Goal: Information Seeking & Learning: Learn about a topic

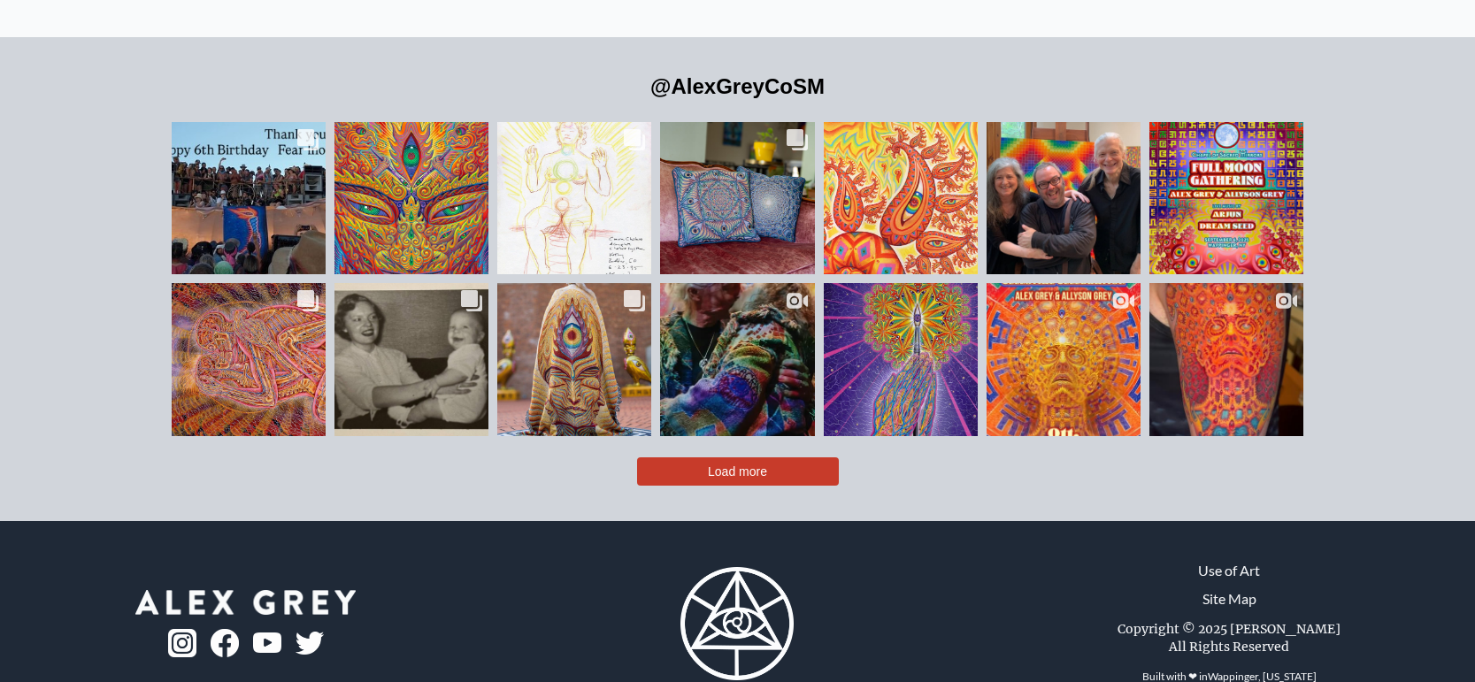
scroll to position [4156, 0]
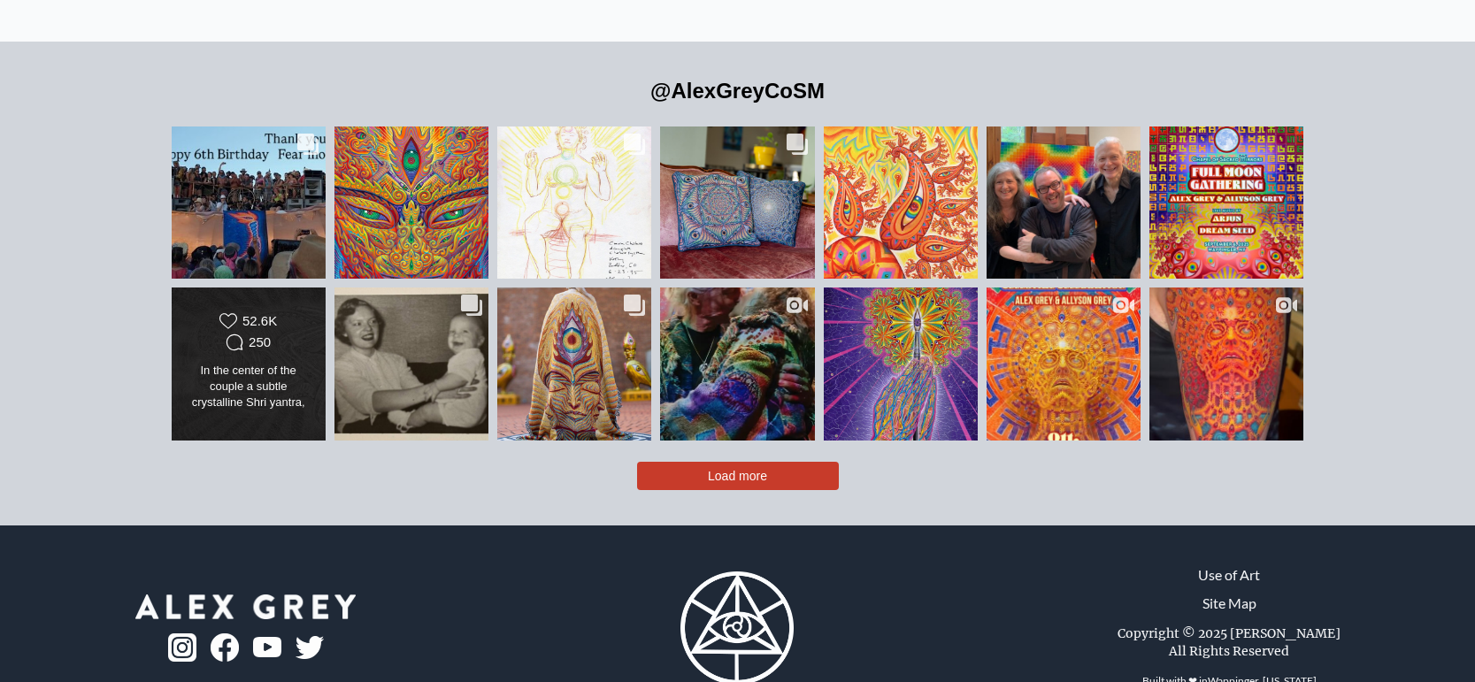
click at [294, 312] on div "Likes Count 52.6K Comments Count 250" at bounding box center [248, 333] width 125 height 42
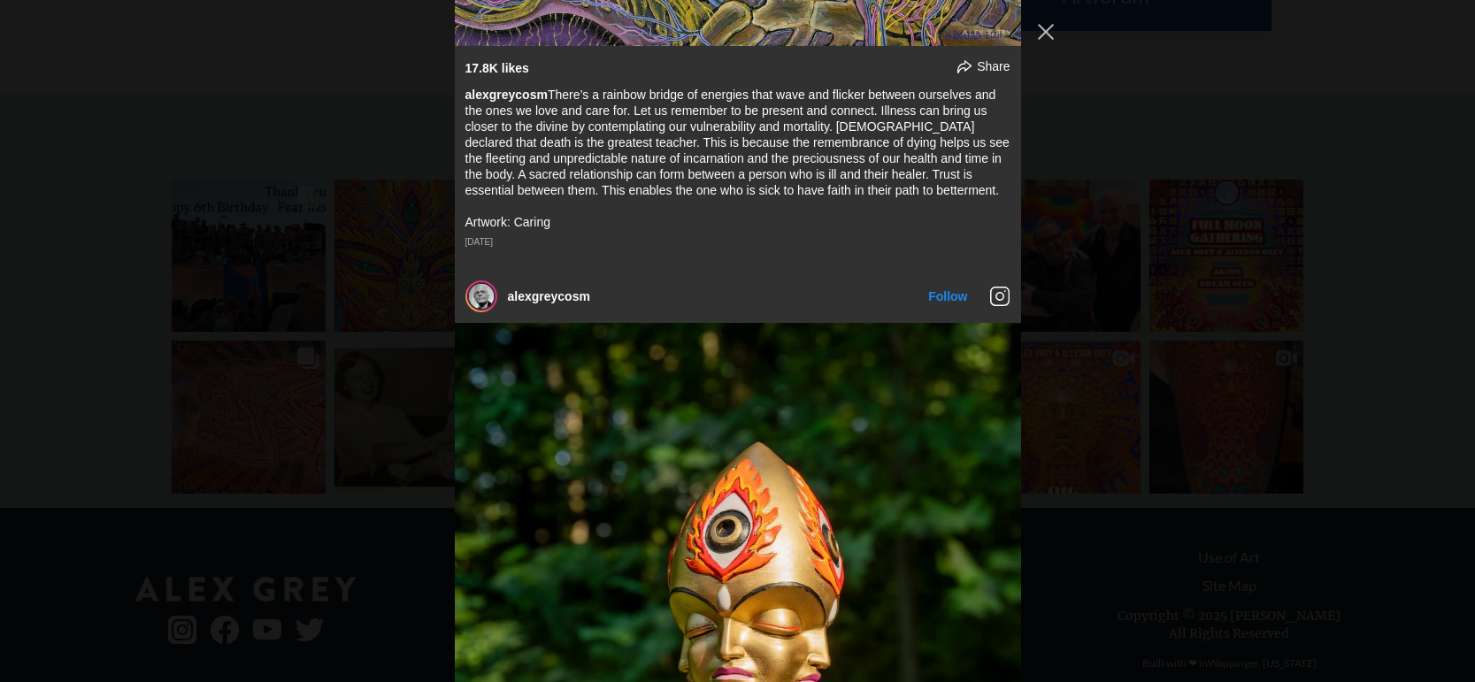
scroll to position [8035, 0]
click at [1036, 34] on button "Close Instagram Feed Popup" at bounding box center [1046, 32] width 28 height 28
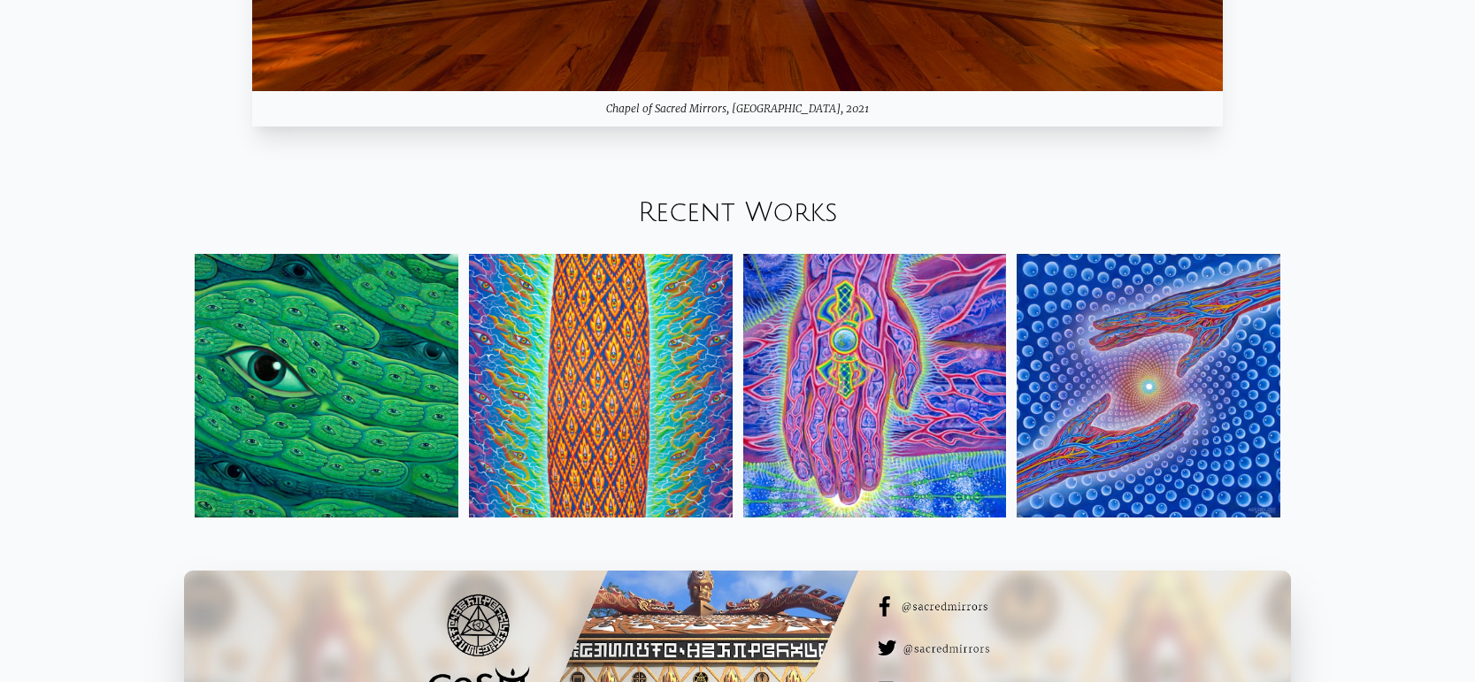
scroll to position [2169, 0]
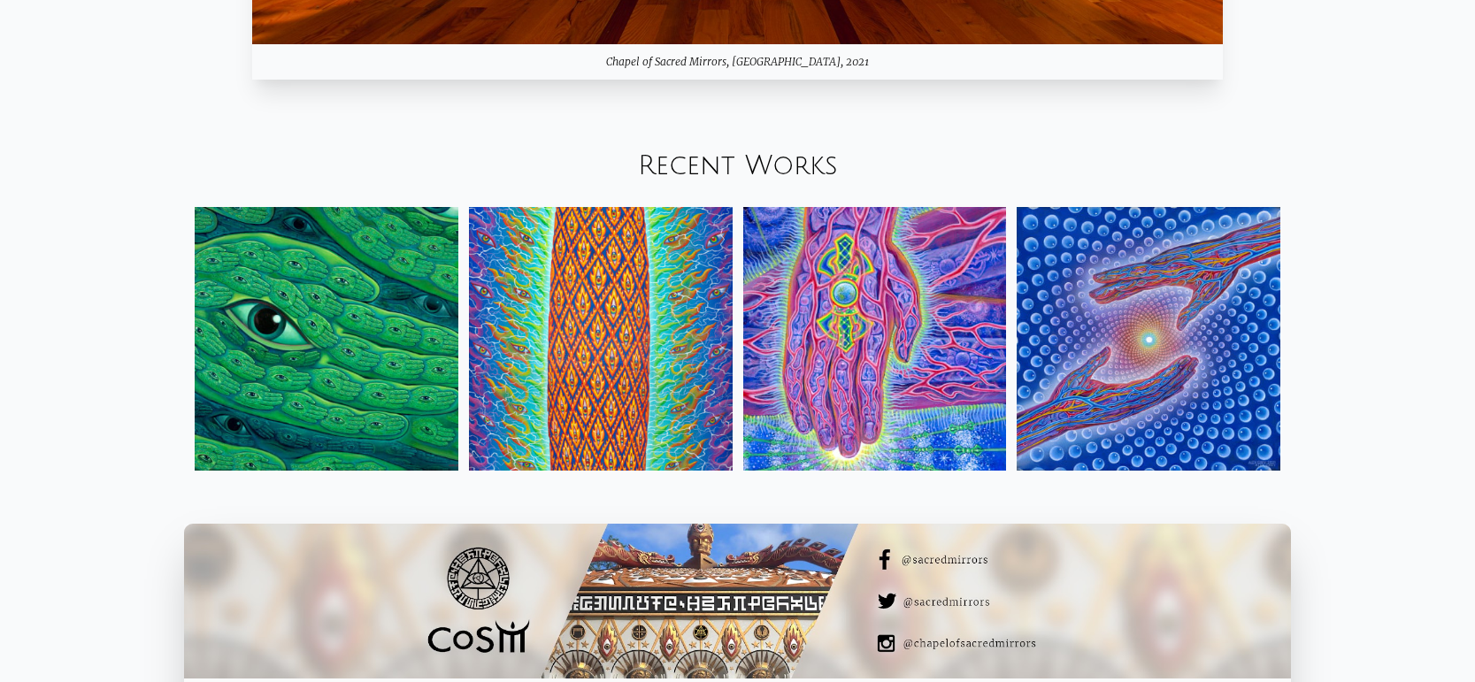
click at [660, 399] on img at bounding box center [601, 339] width 264 height 264
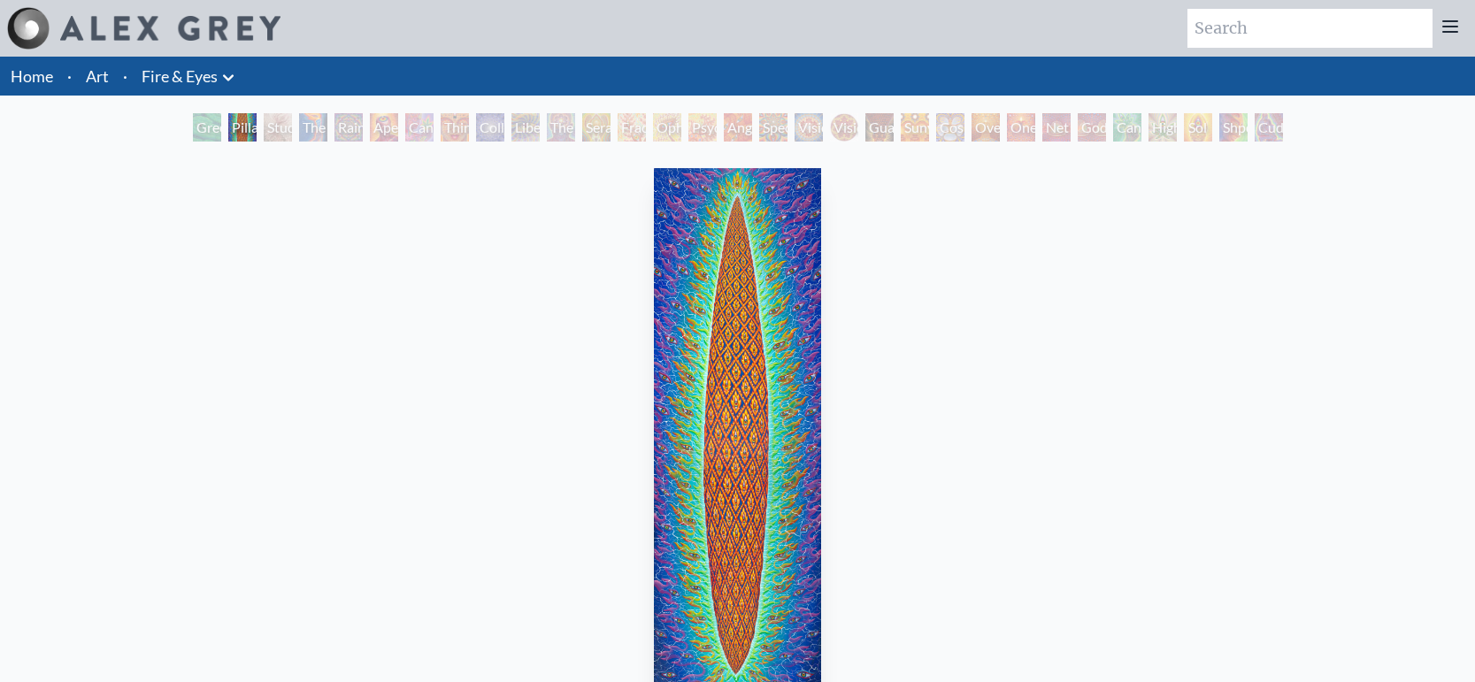
click at [324, 127] on div "The Torch" at bounding box center [313, 127] width 28 height 28
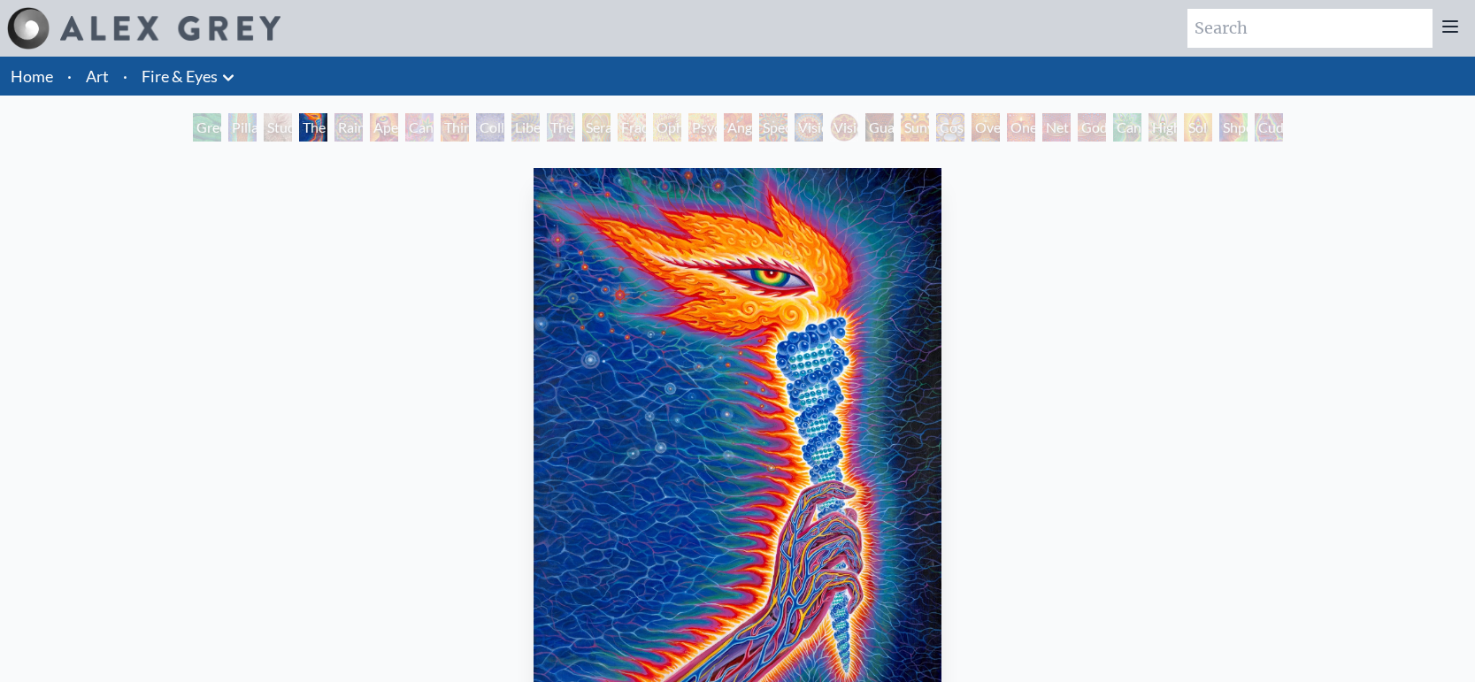
click at [357, 131] on div "Rainbow Eye Ripple" at bounding box center [348, 127] width 28 height 28
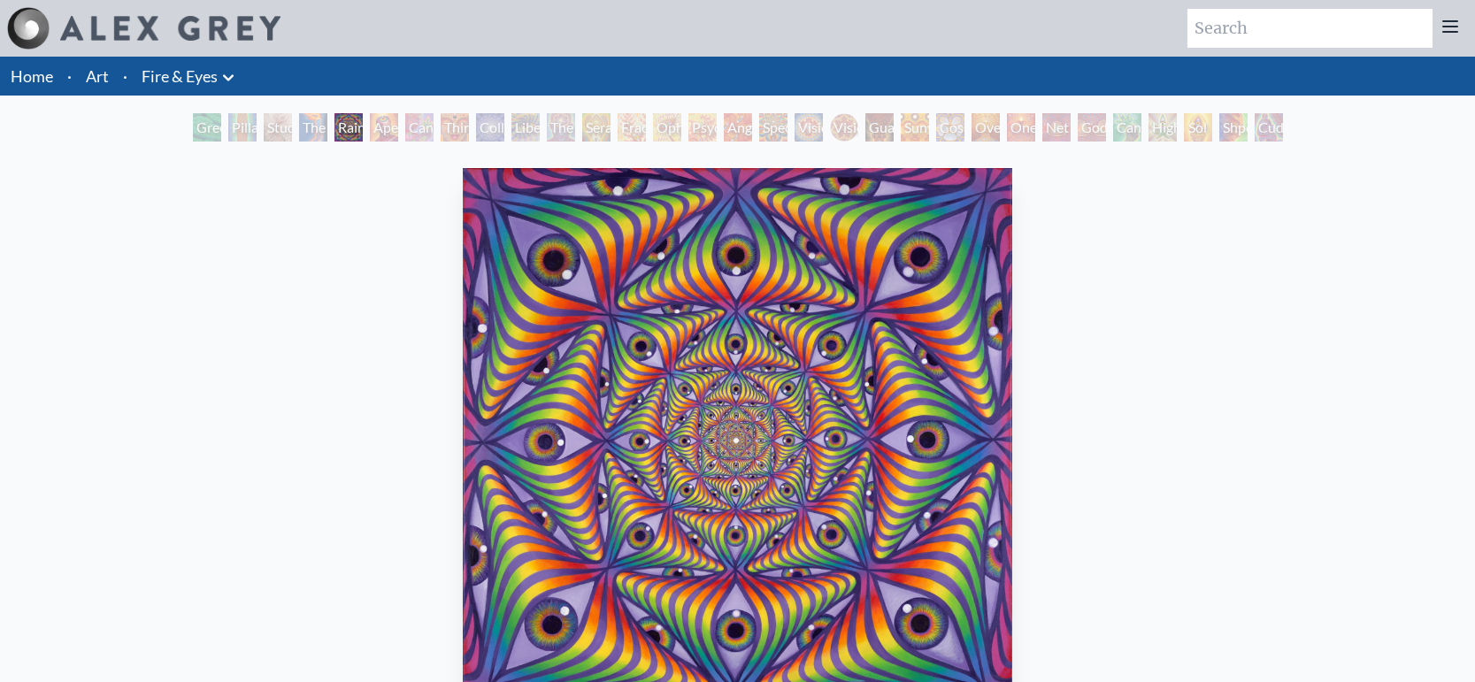
click at [357, 131] on div "Rainbow Eye Ripple" at bounding box center [348, 127] width 28 height 28
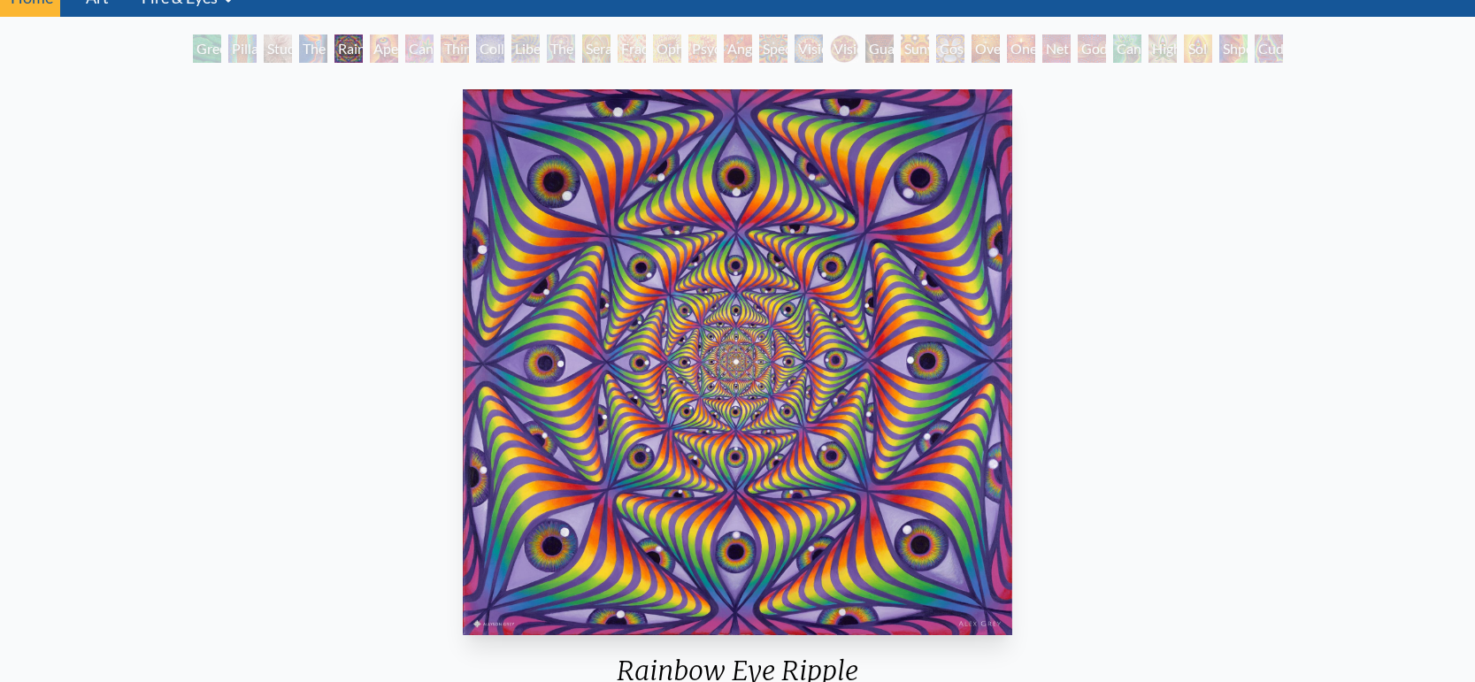
scroll to position [67, 0]
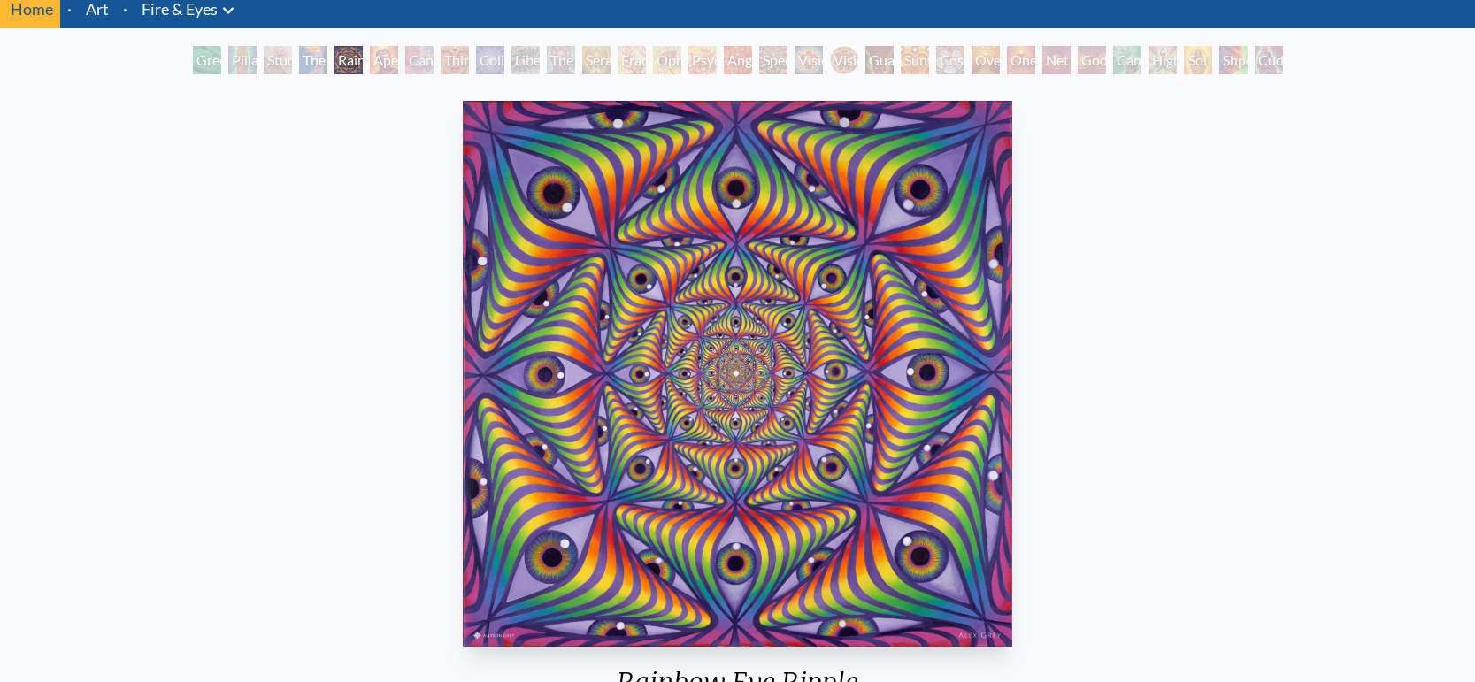
click at [433, 63] on div "Cannabis Sutra" at bounding box center [419, 60] width 28 height 28
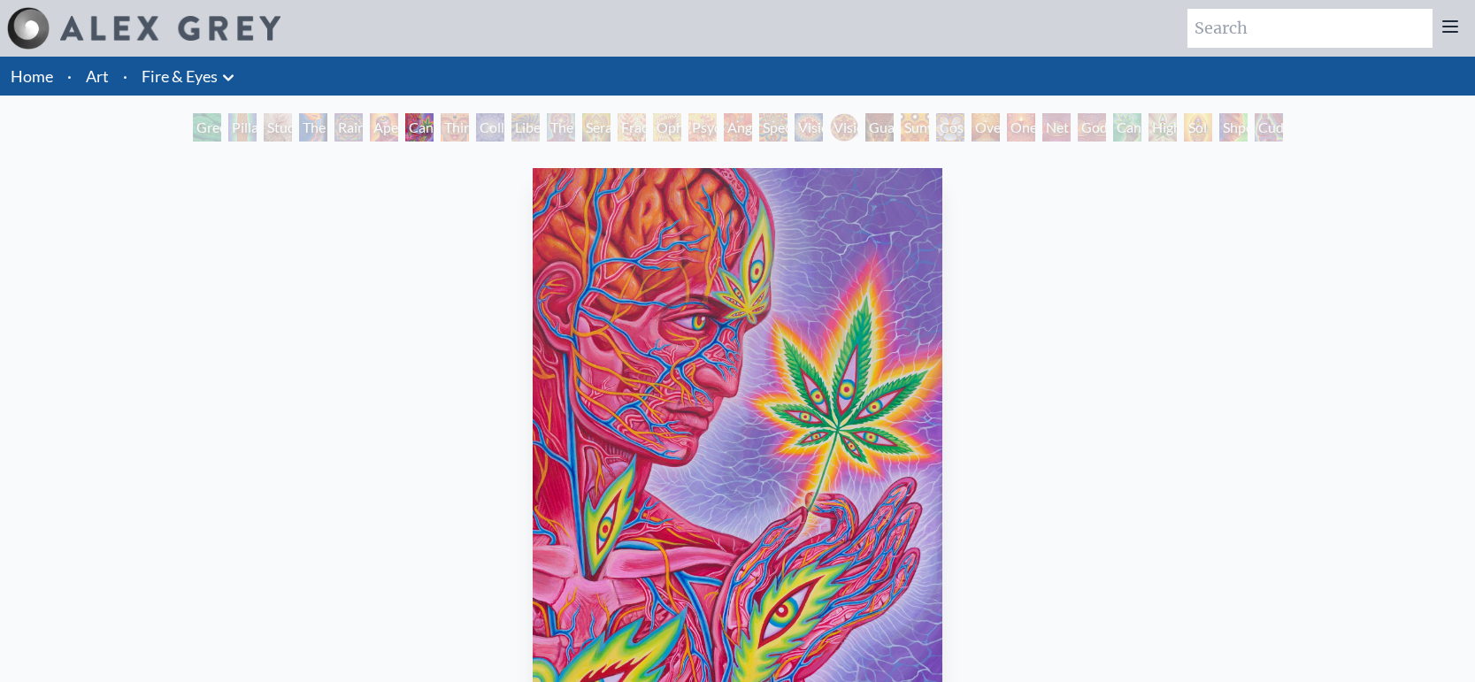
click at [456, 127] on div "Third Eye Tears of Joy" at bounding box center [455, 127] width 28 height 28
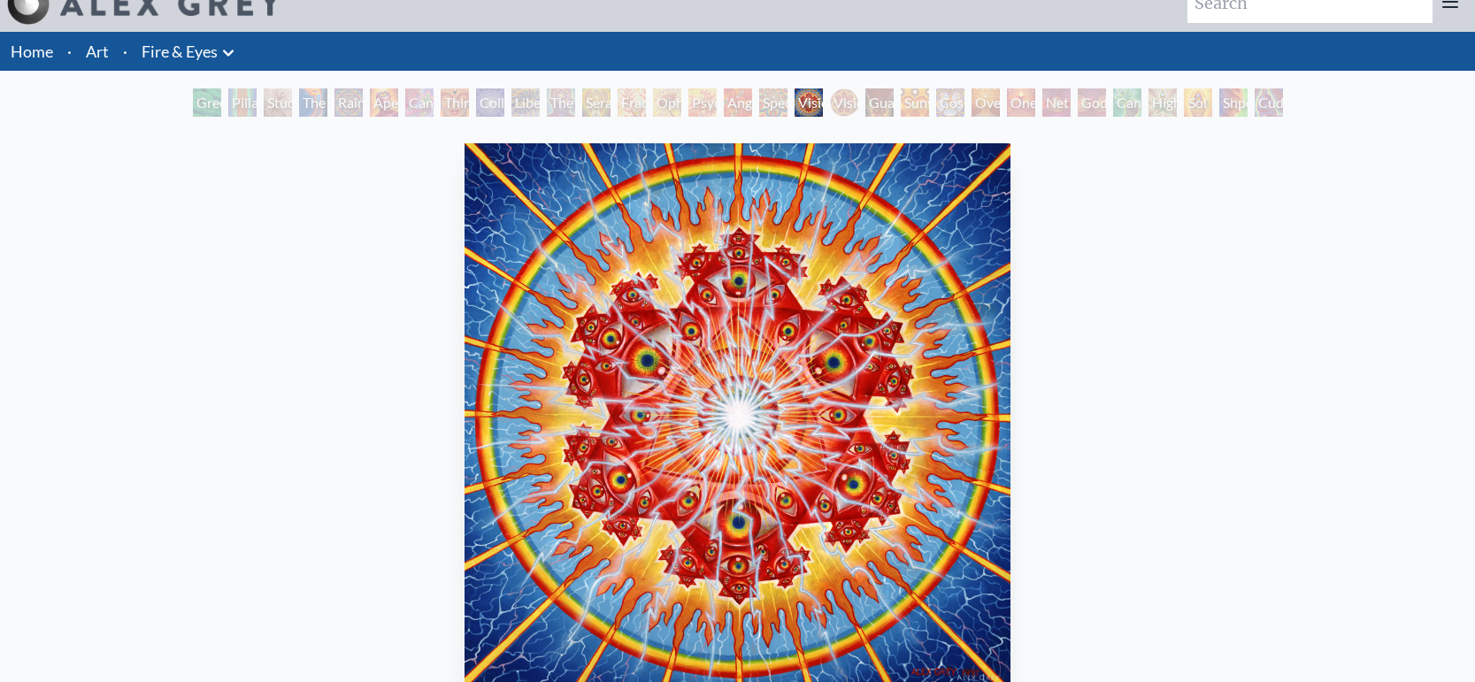
scroll to position [26, 0]
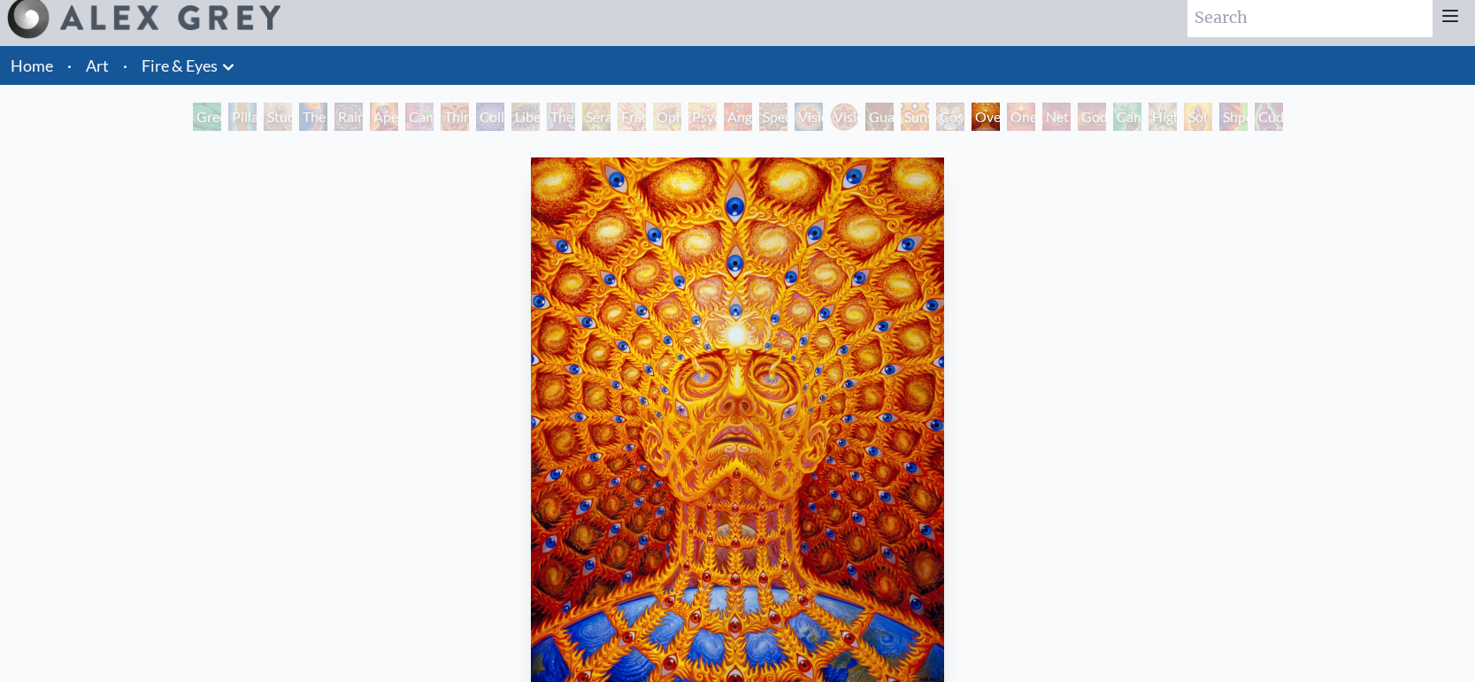
scroll to position [9, 0]
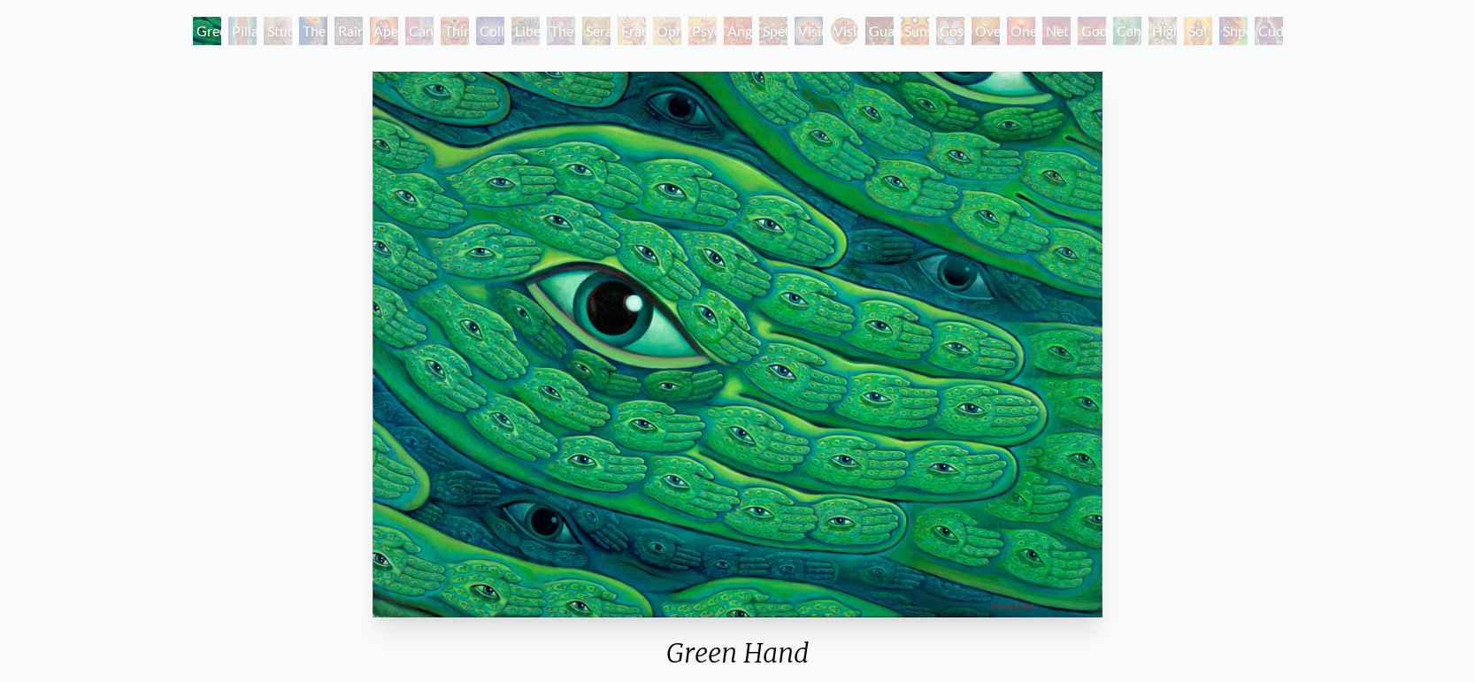
scroll to position [88, 0]
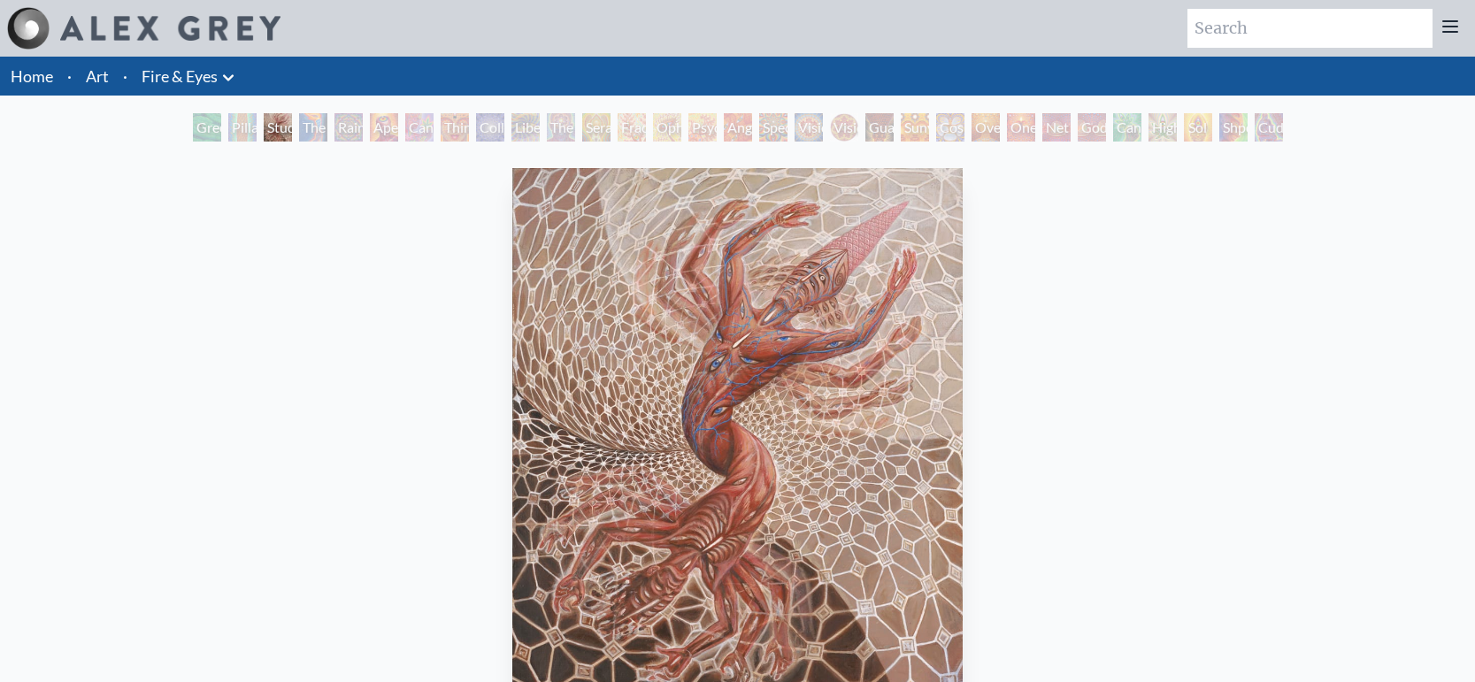
click at [403, 272] on div "Study for the Great Turn 2020, oil on linen, 20 x 24 in. Visit the CoSM Shop" at bounding box center [737, 544] width 1446 height 767
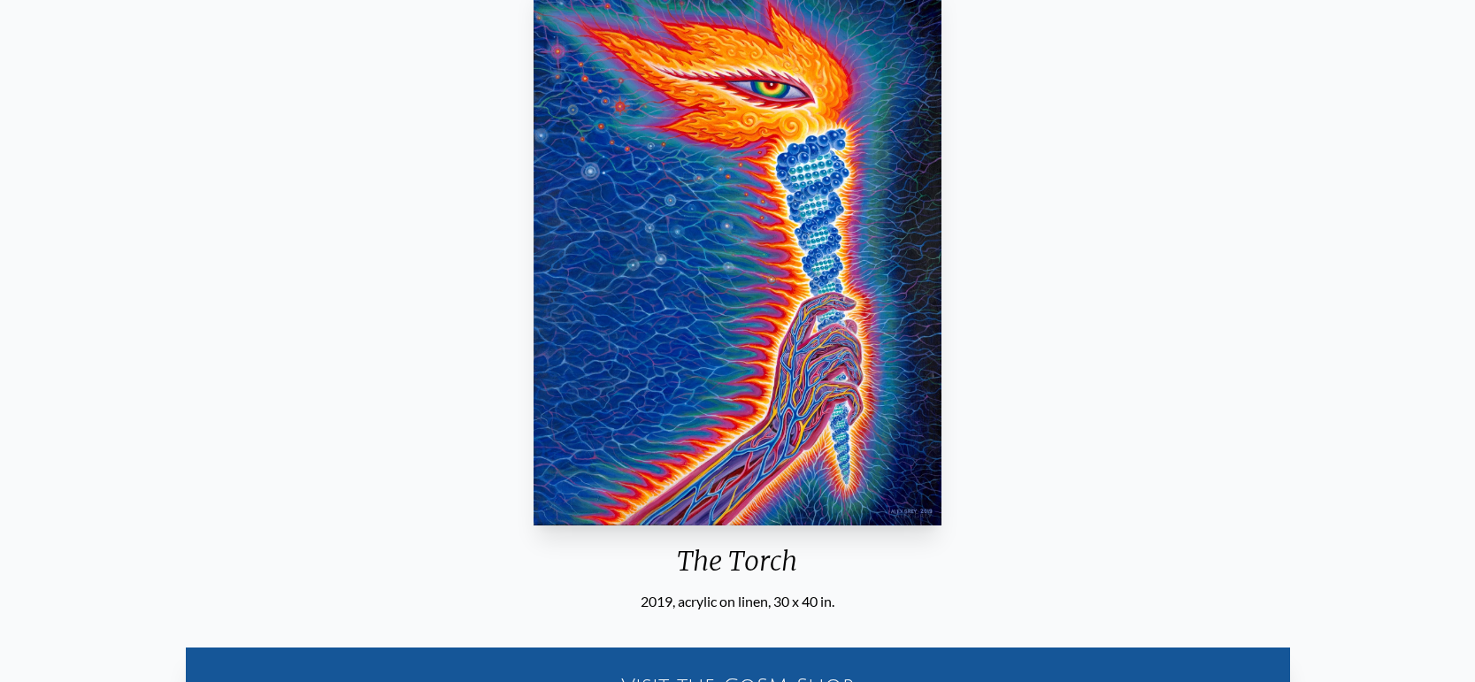
scroll to position [190, 0]
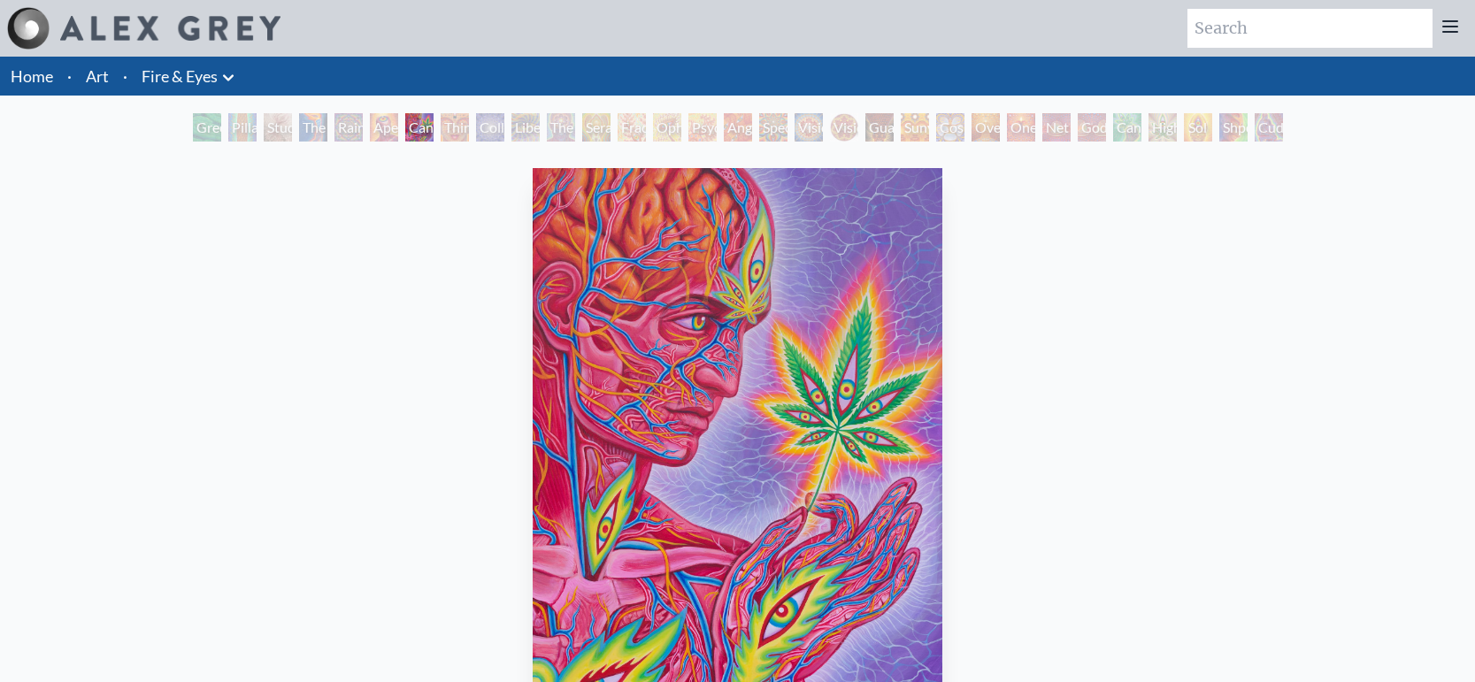
click at [118, 84] on li "·" at bounding box center [125, 76] width 19 height 39
click at [100, 78] on link "Art" at bounding box center [97, 76] width 23 height 25
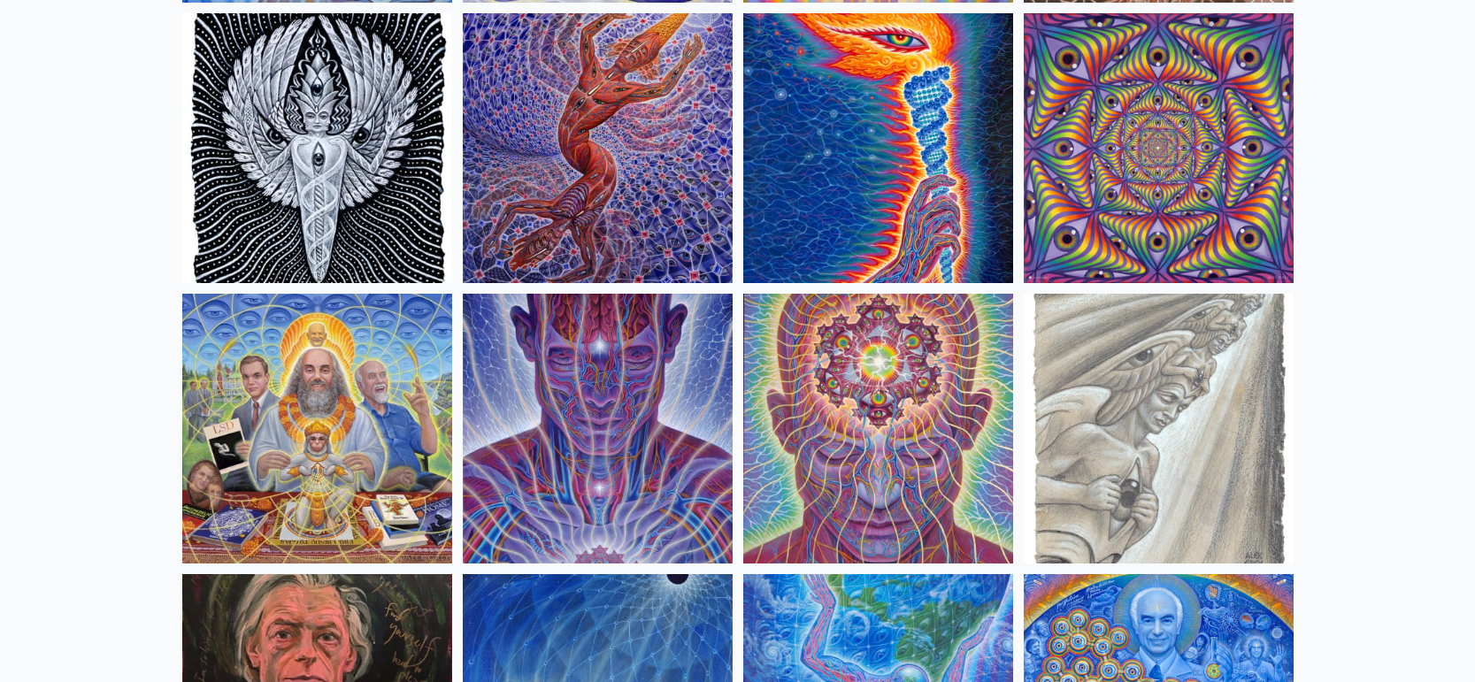
scroll to position [1868, 0]
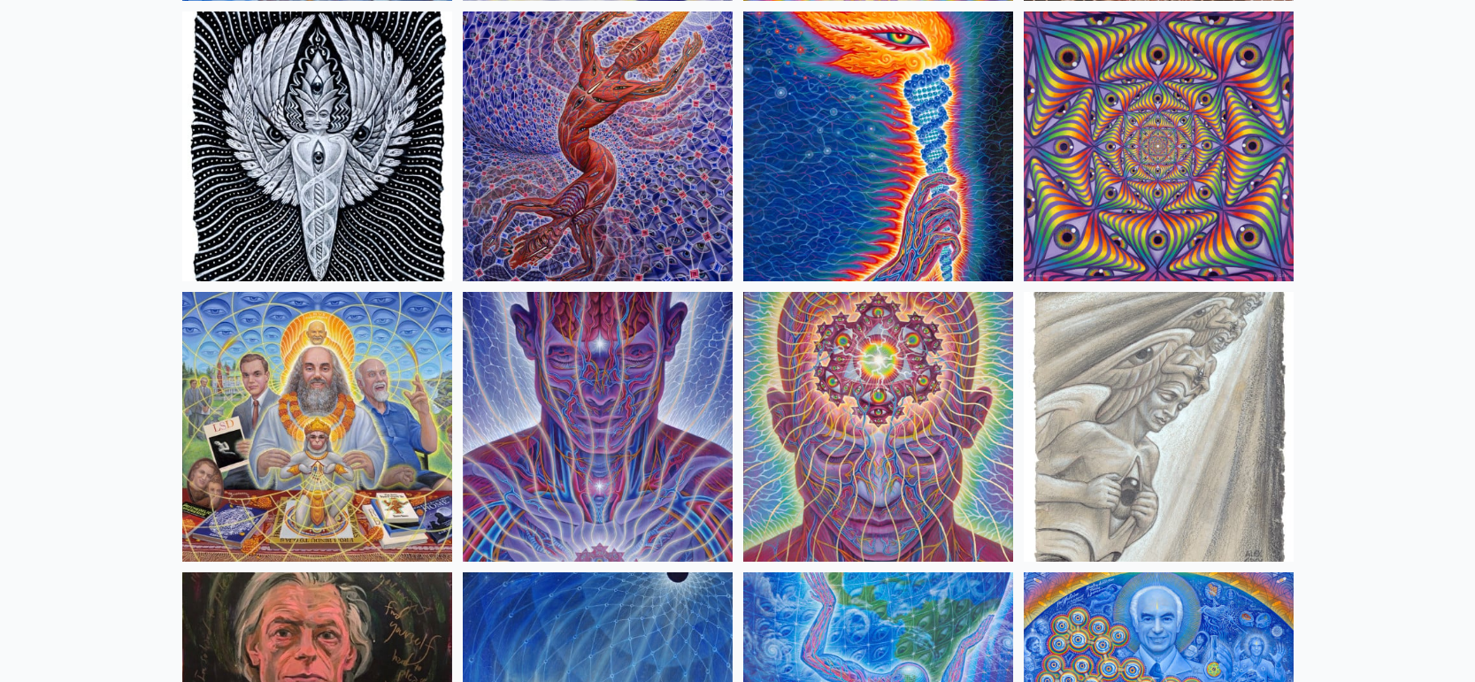
click at [899, 364] on img at bounding box center [878, 427] width 270 height 270
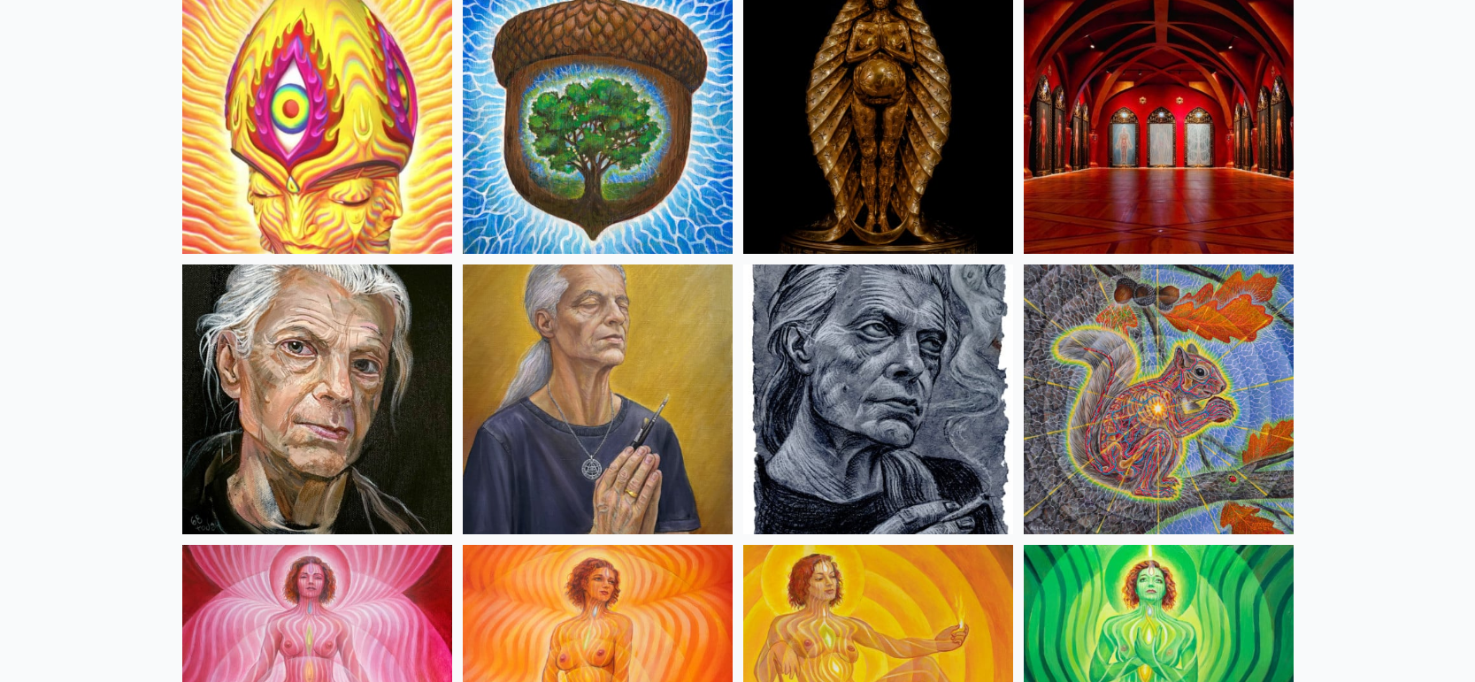
scroll to position [950, 0]
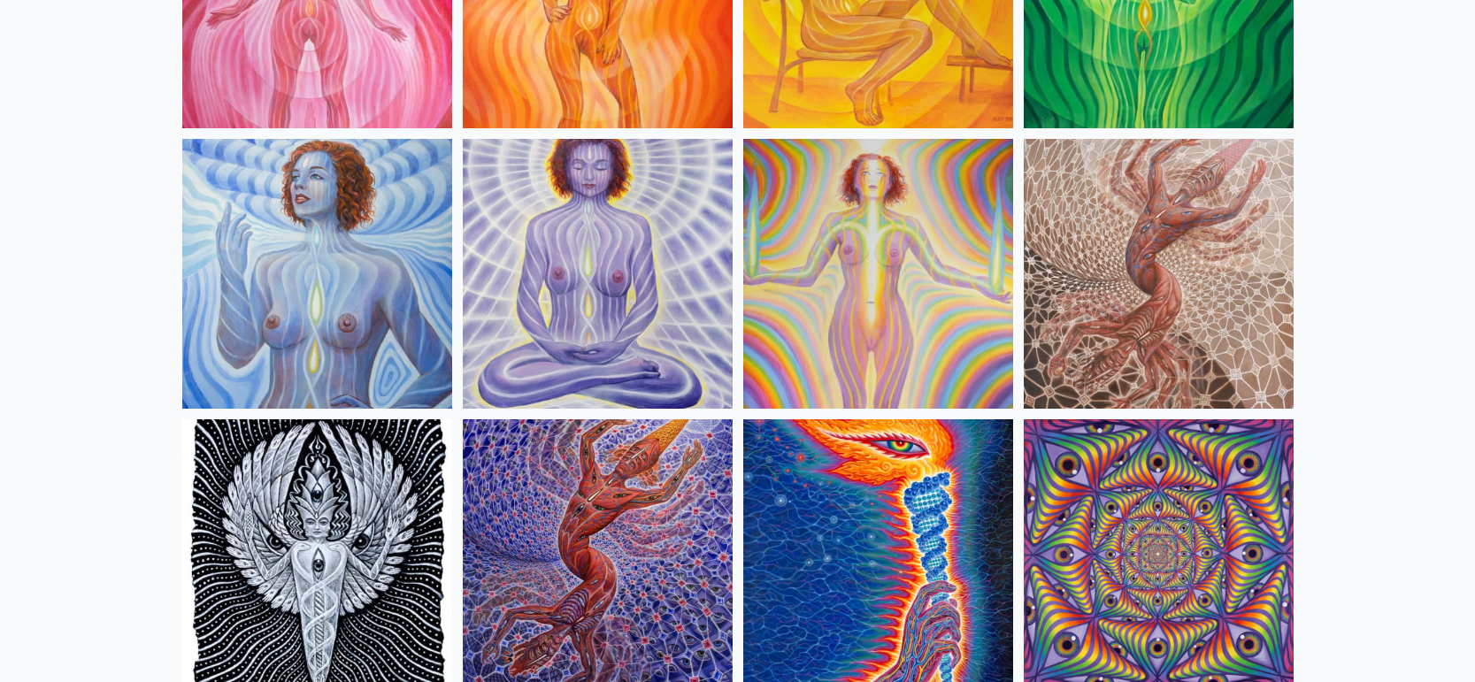
click at [1203, 279] on img at bounding box center [1159, 274] width 270 height 270
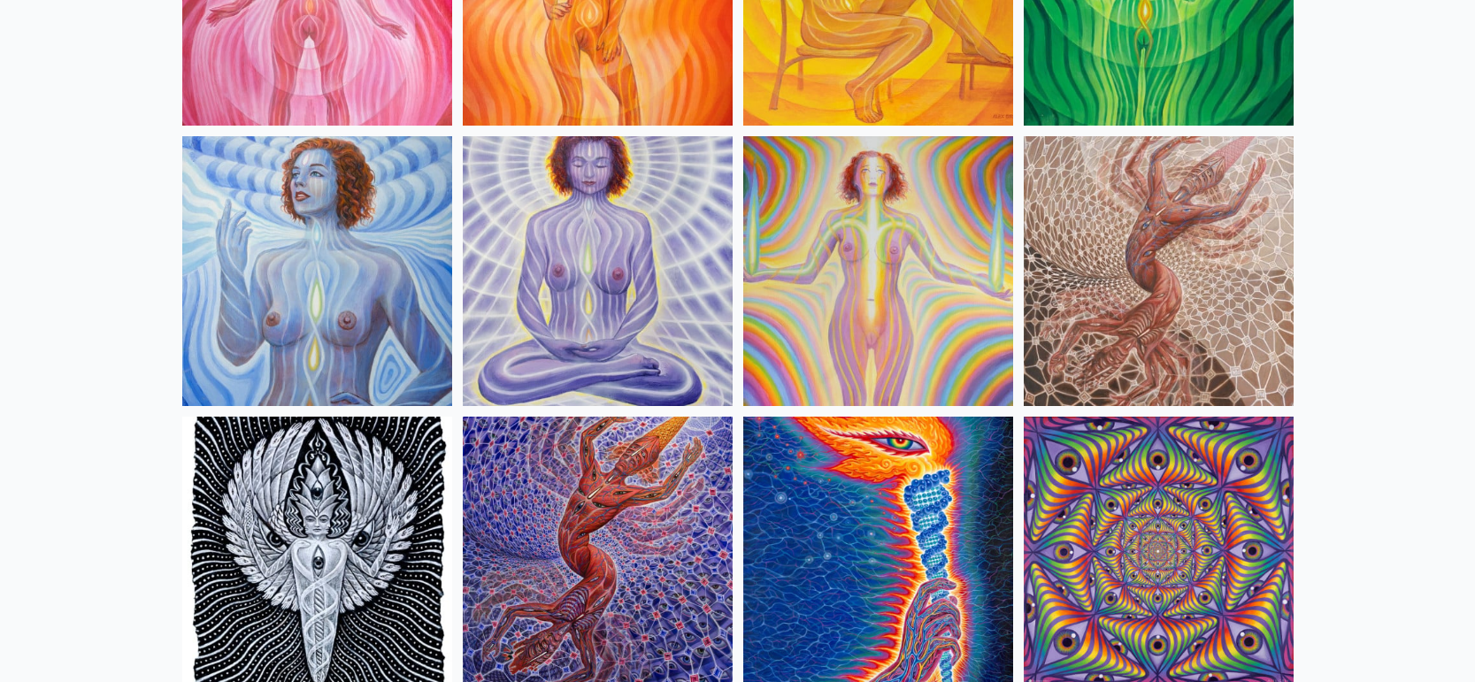
scroll to position [1465, 0]
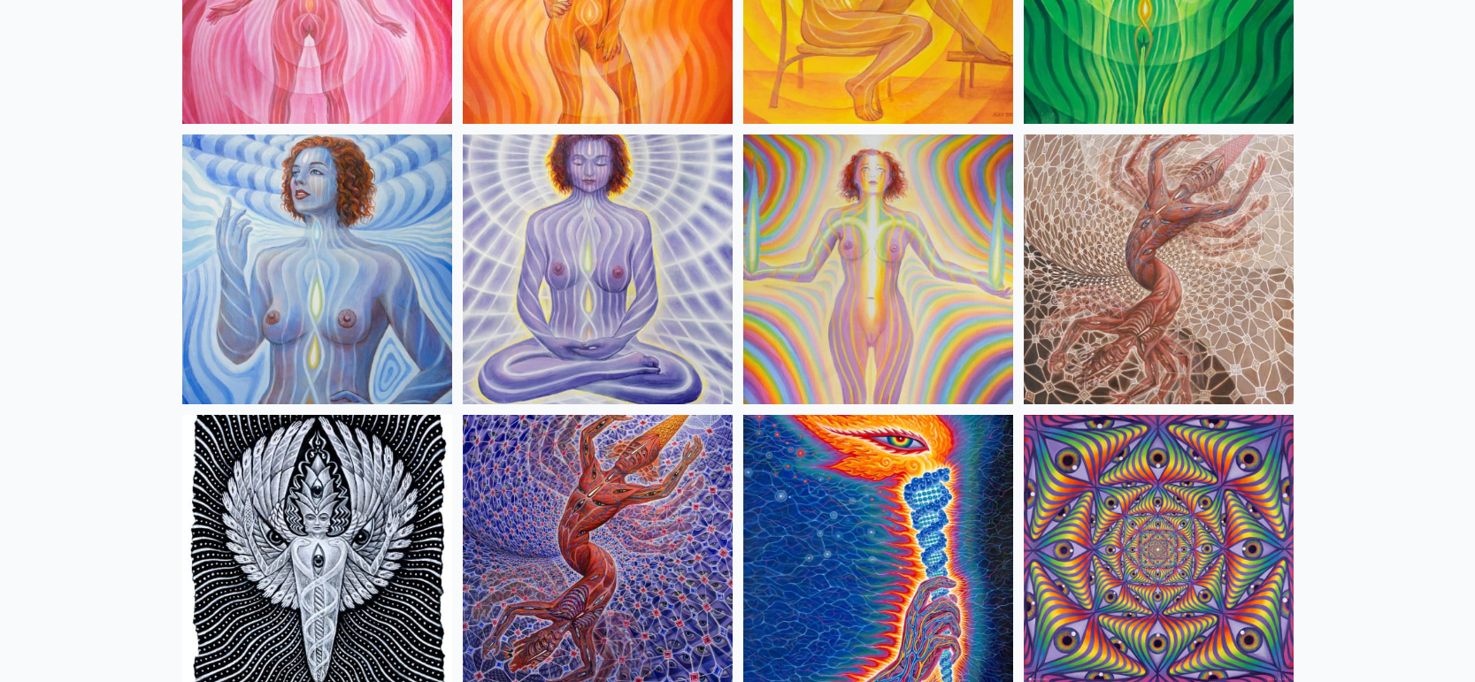
click at [1190, 285] on img at bounding box center [1159, 269] width 270 height 270
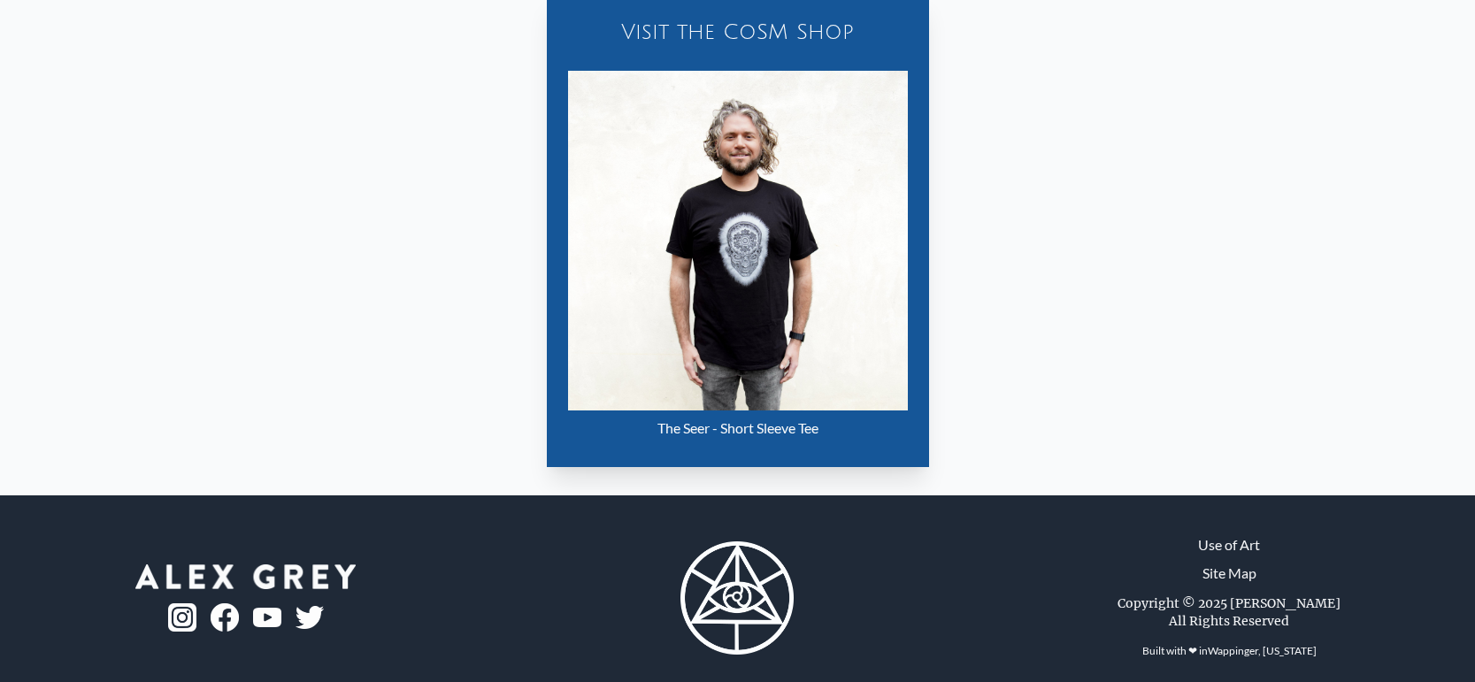
scroll to position [862, 0]
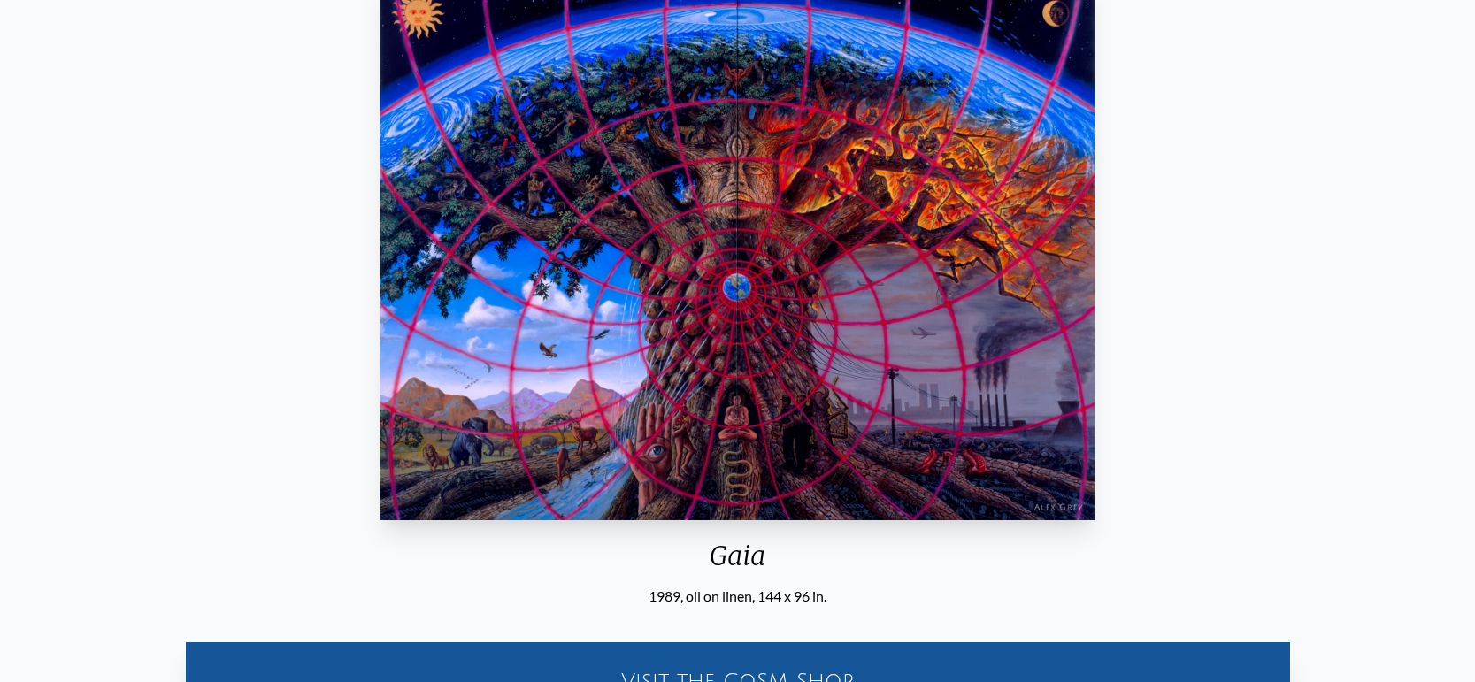
scroll to position [182, 0]
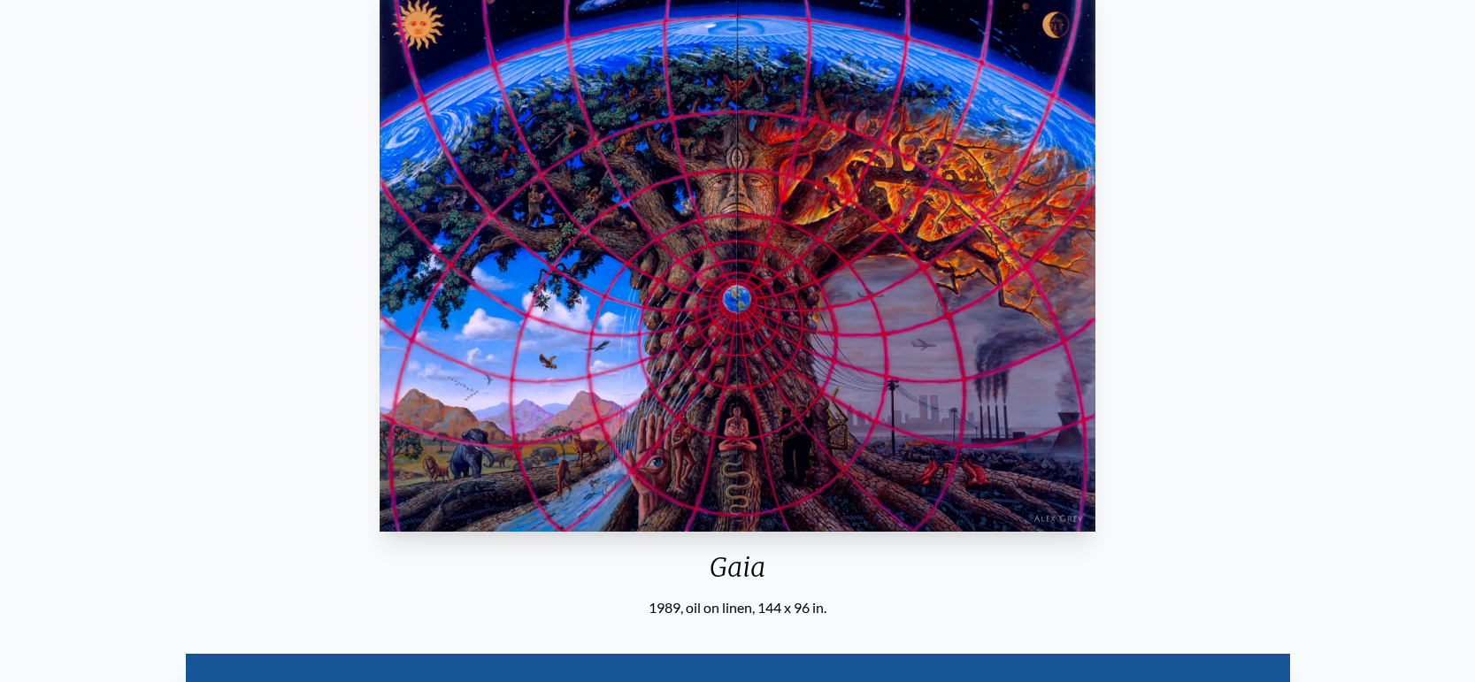
click at [1250, 210] on div "Gaia 1989, oil on linen, 144 x 96 in. Visit the CoSM Shop Gaia - Canvas Print" at bounding box center [737, 560] width 1446 height 1163
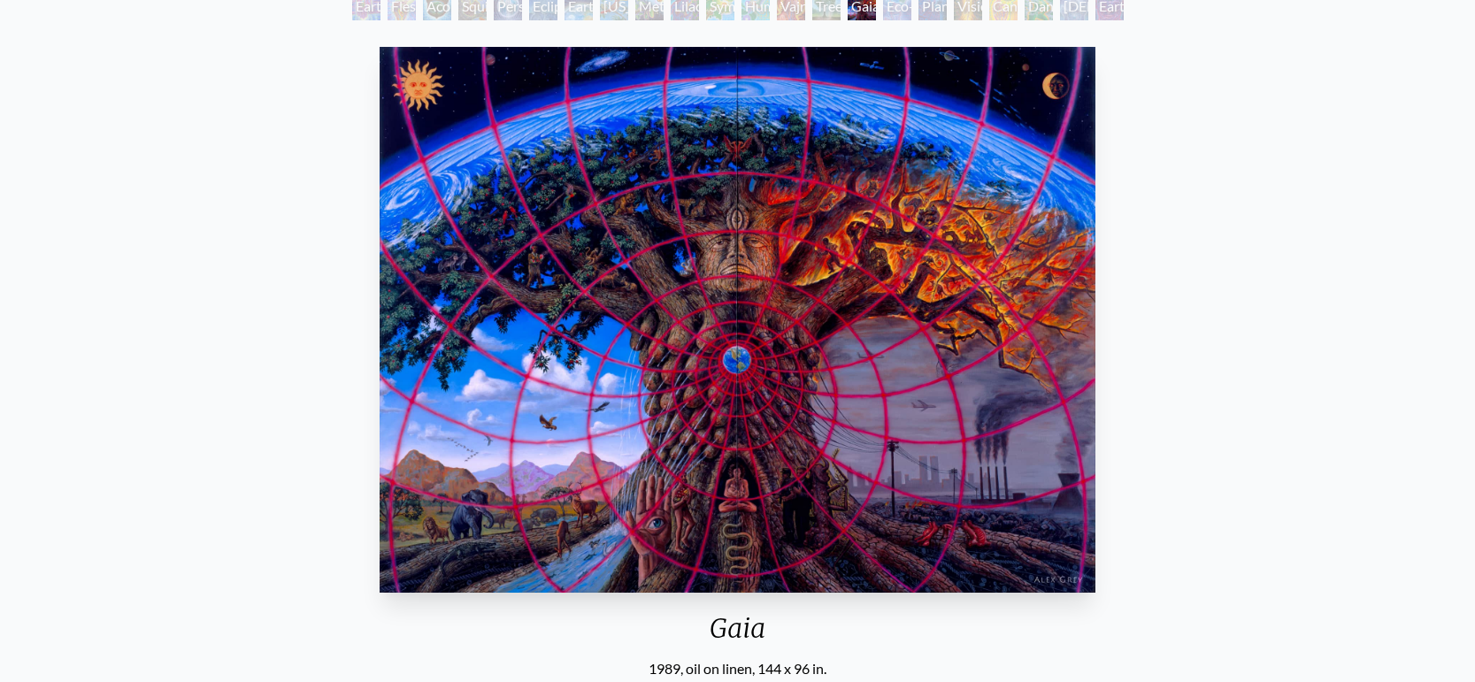
scroll to position [123, 0]
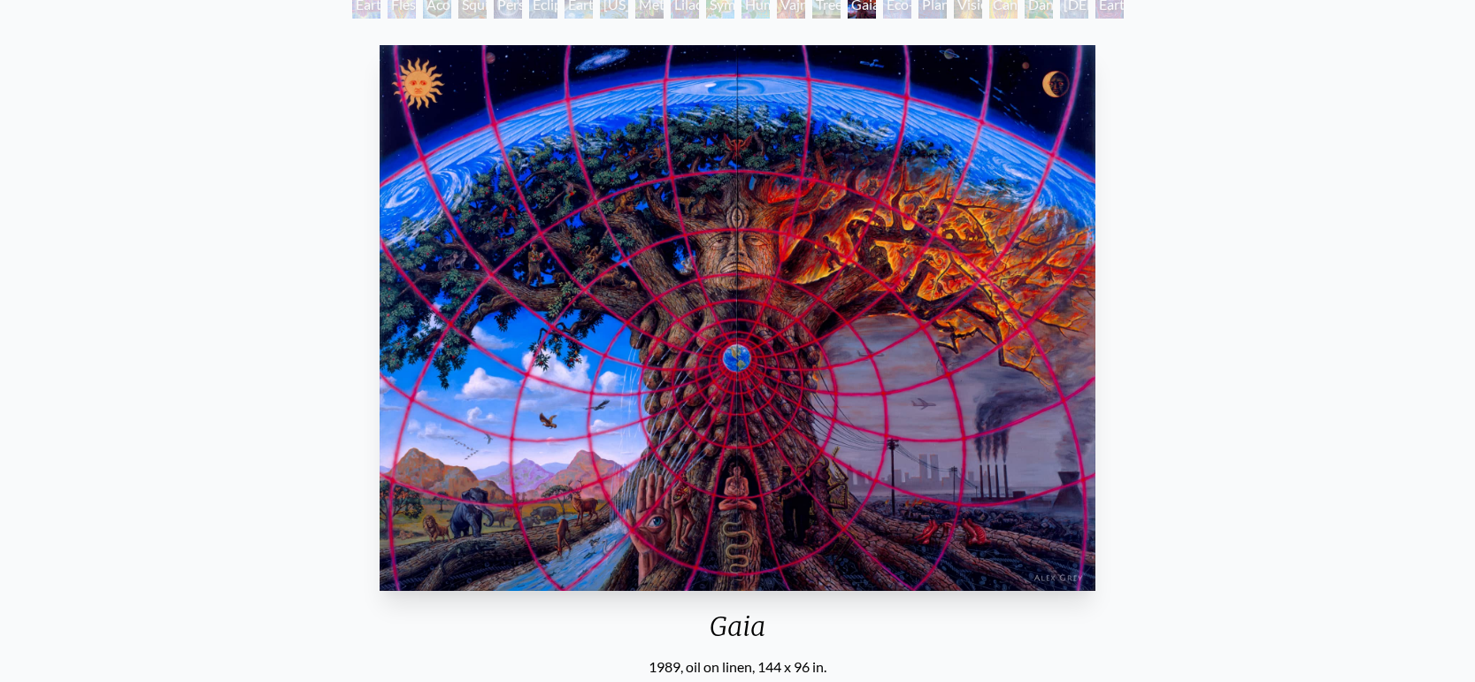
click at [1289, 150] on div "Gaia 1989, oil on linen, 144 x 96 in. Visit the CoSM Shop Gaia - Canvas Print" at bounding box center [737, 619] width 1446 height 1163
click at [904, 16] on div "Eco-Atlas" at bounding box center [897, 4] width 28 height 28
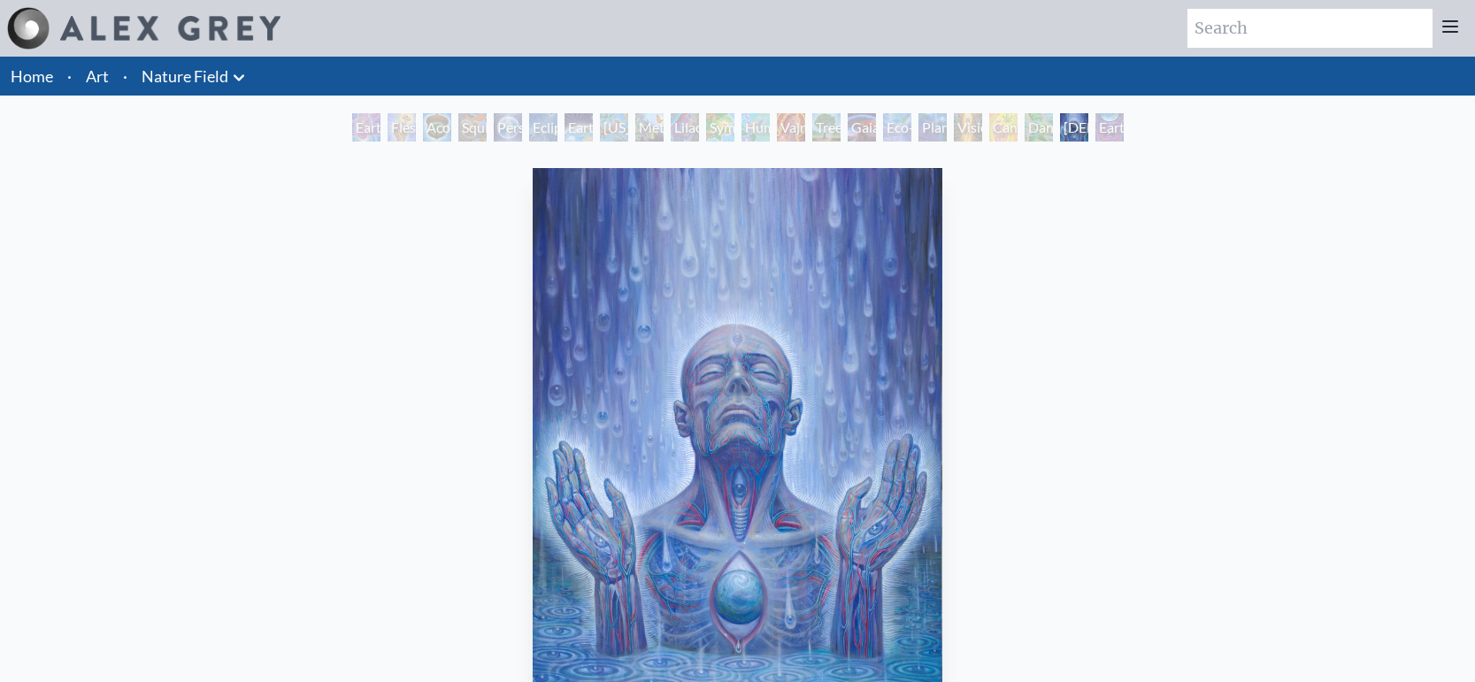
click at [240, 65] on button at bounding box center [238, 76] width 21 height 25
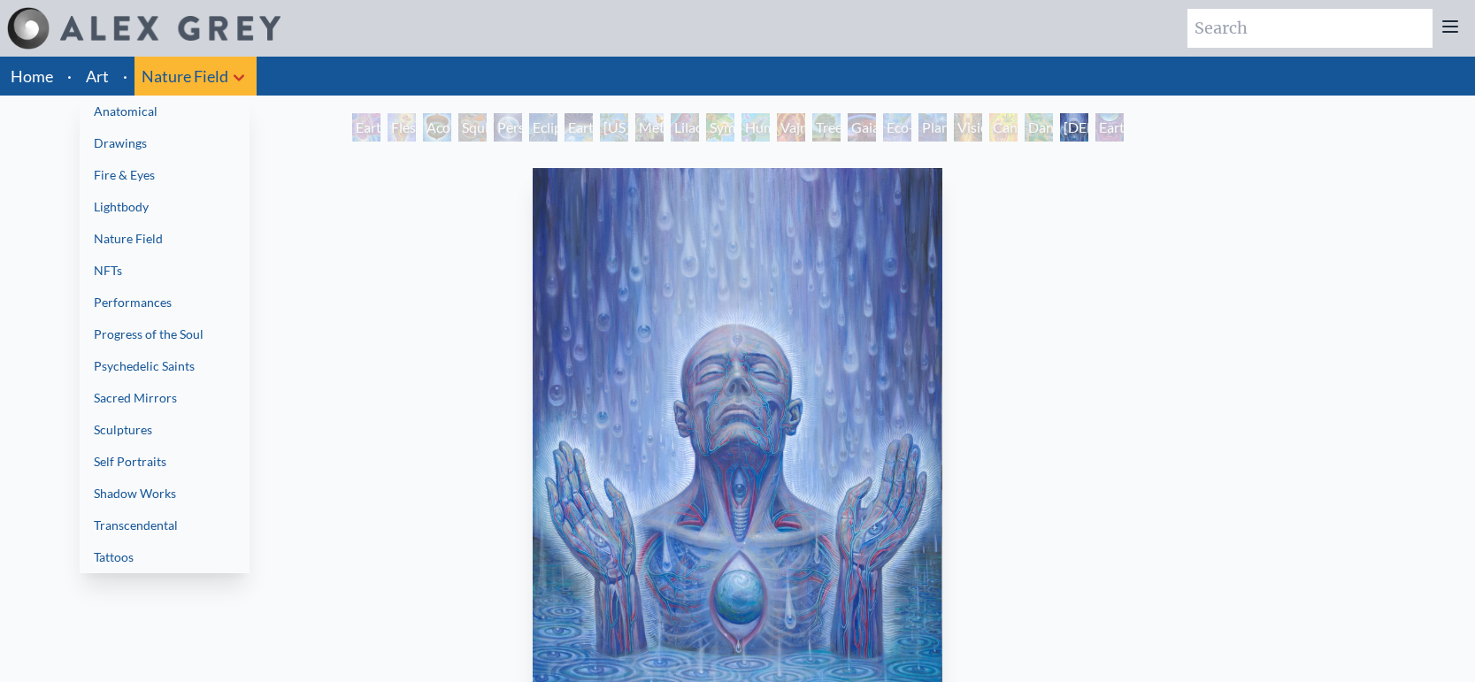
click at [102, 73] on div at bounding box center [737, 341] width 1475 height 682
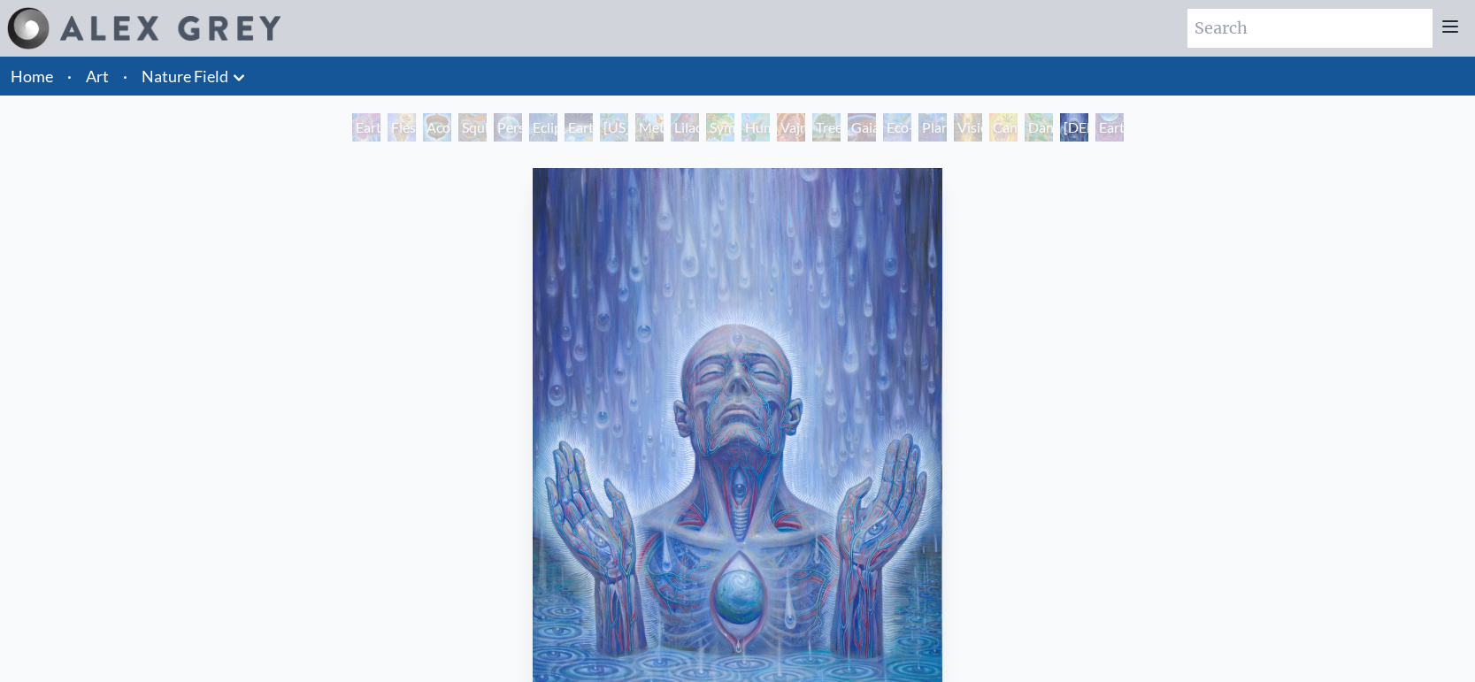
click at [95, 83] on link "Art" at bounding box center [97, 76] width 23 height 25
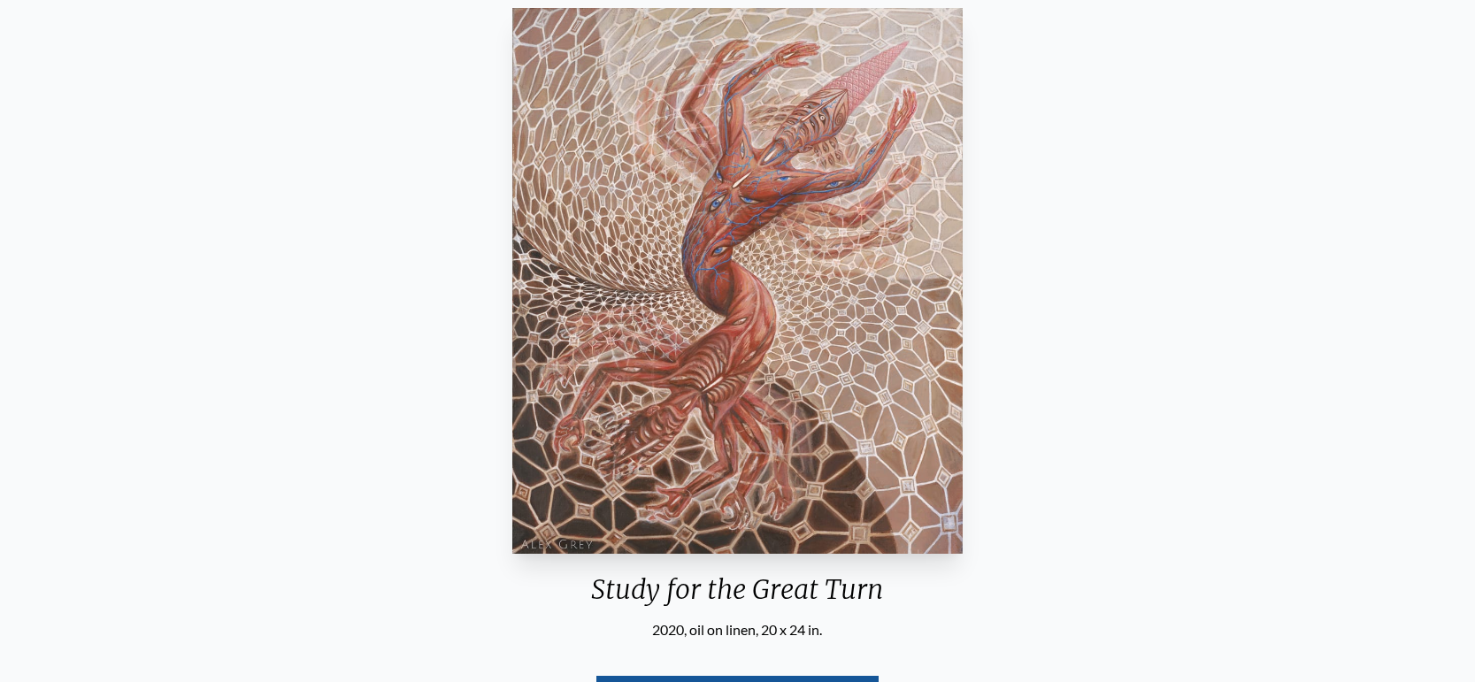
scroll to position [161, 0]
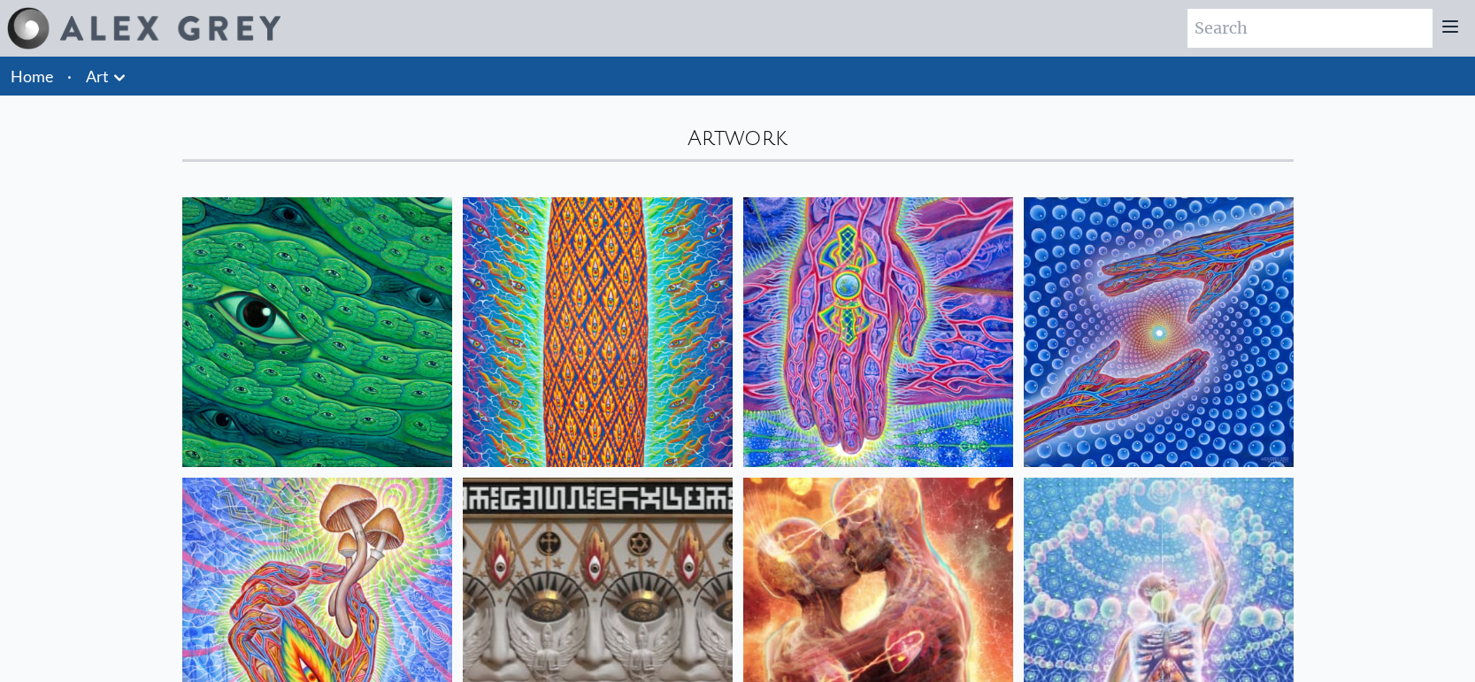
click at [125, 74] on icon at bounding box center [119, 77] width 21 height 21
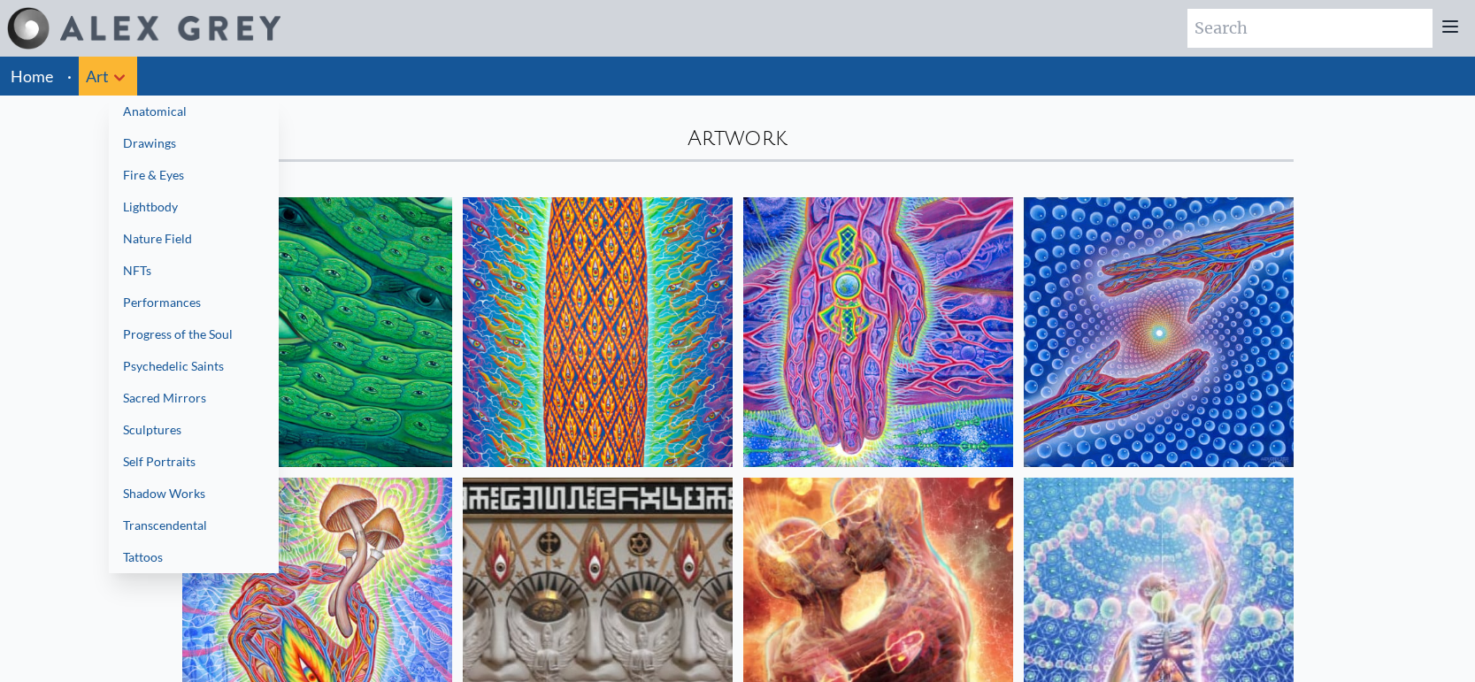
click at [183, 561] on link "Tattoos" at bounding box center [194, 557] width 170 height 32
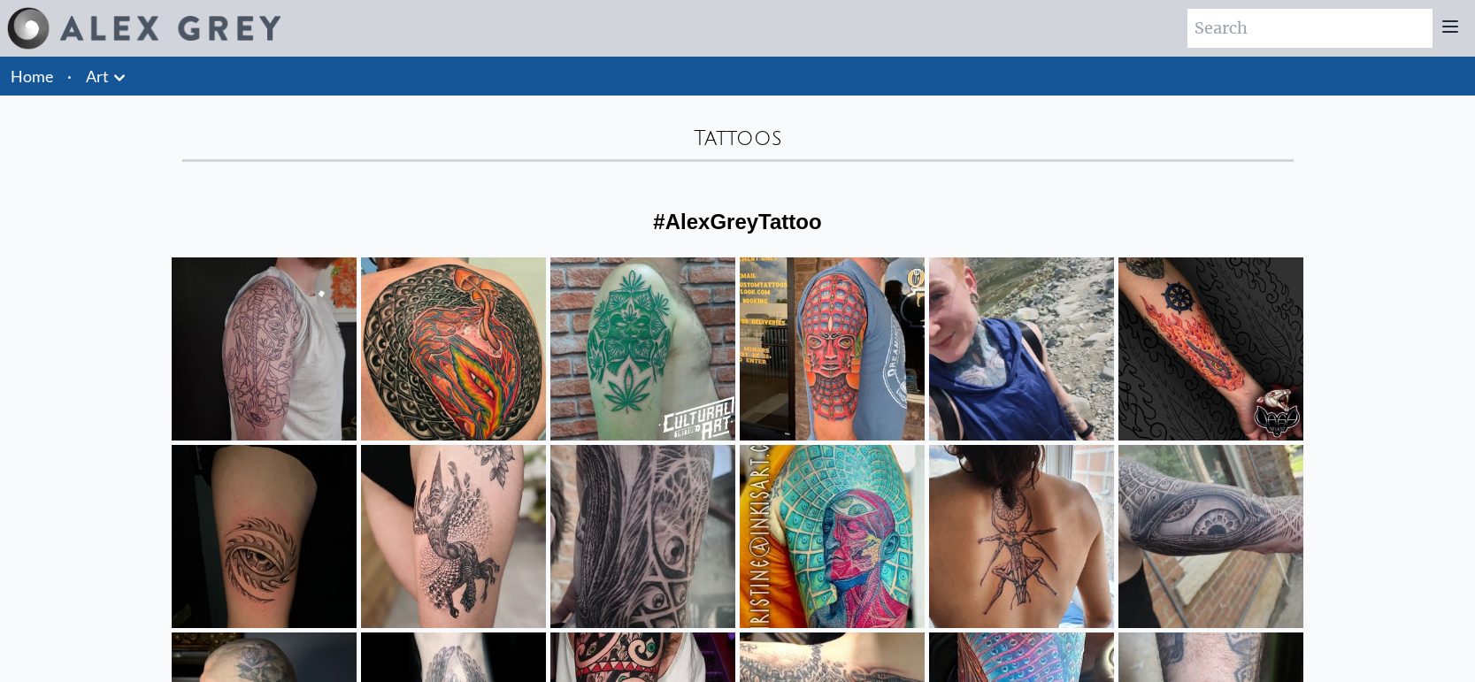
click at [116, 81] on icon at bounding box center [119, 77] width 21 height 21
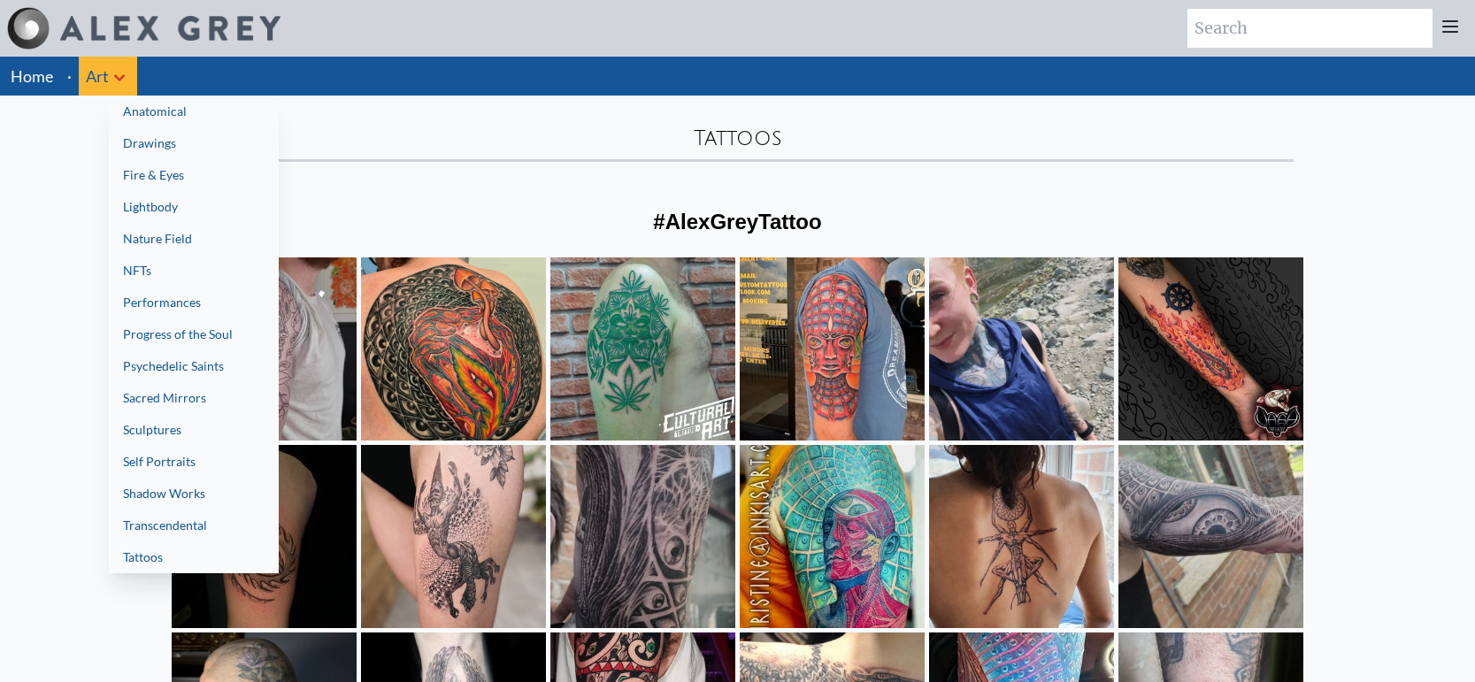
click at [191, 116] on link "Anatomical" at bounding box center [194, 112] width 170 height 32
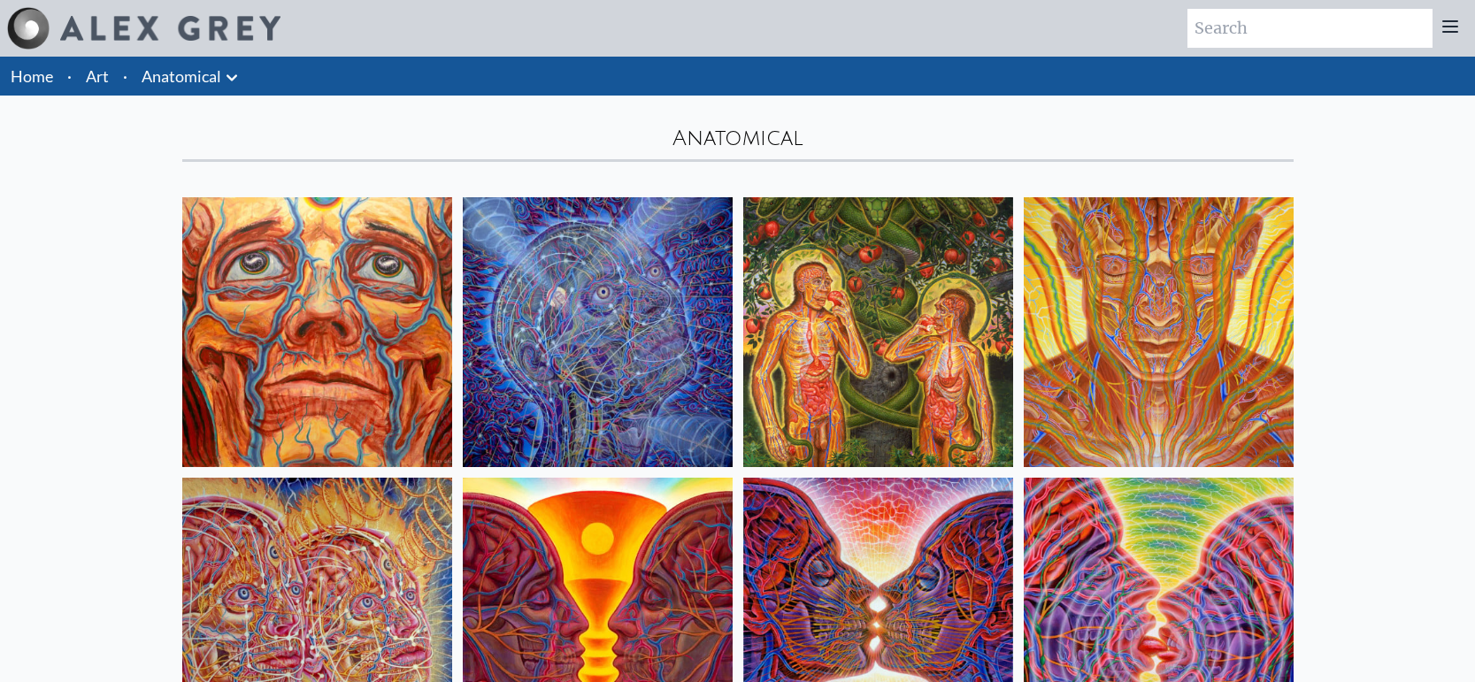
click at [224, 78] on icon at bounding box center [231, 77] width 21 height 21
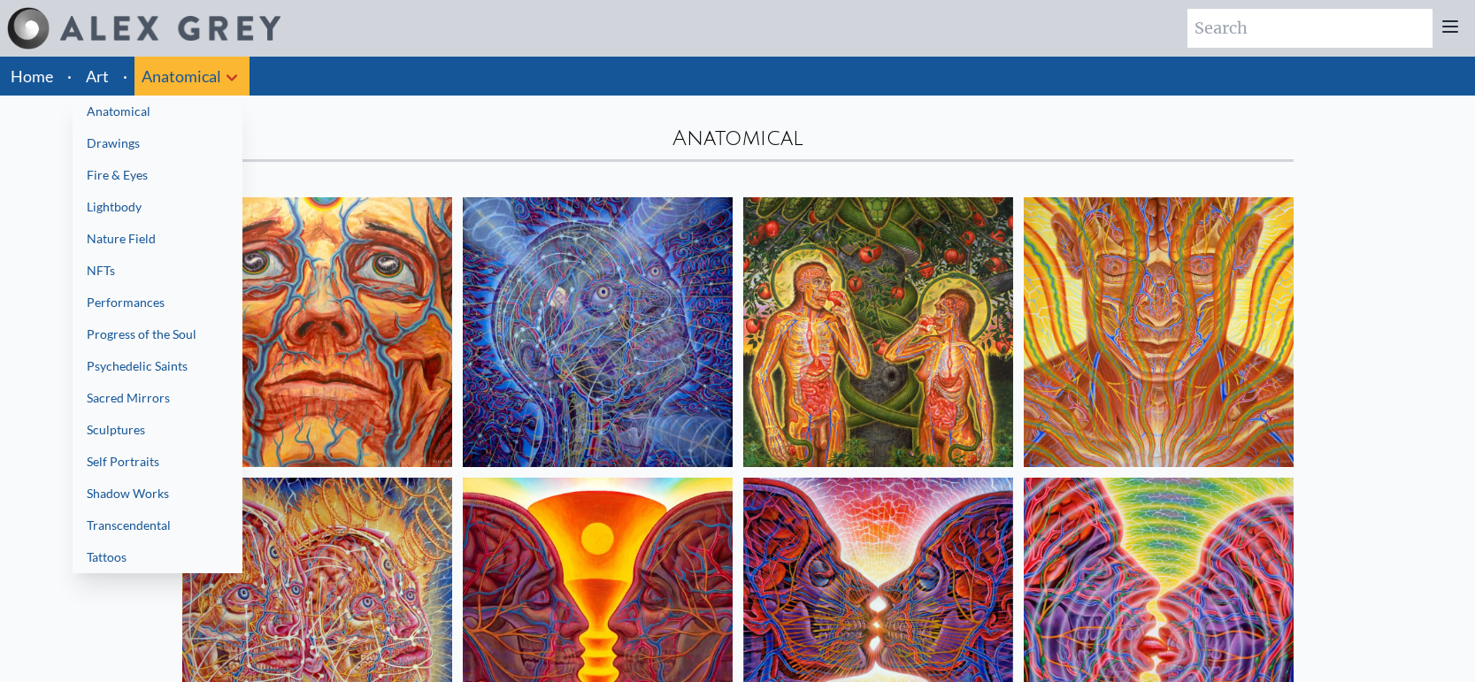
click at [134, 149] on link "Drawings" at bounding box center [158, 143] width 170 height 32
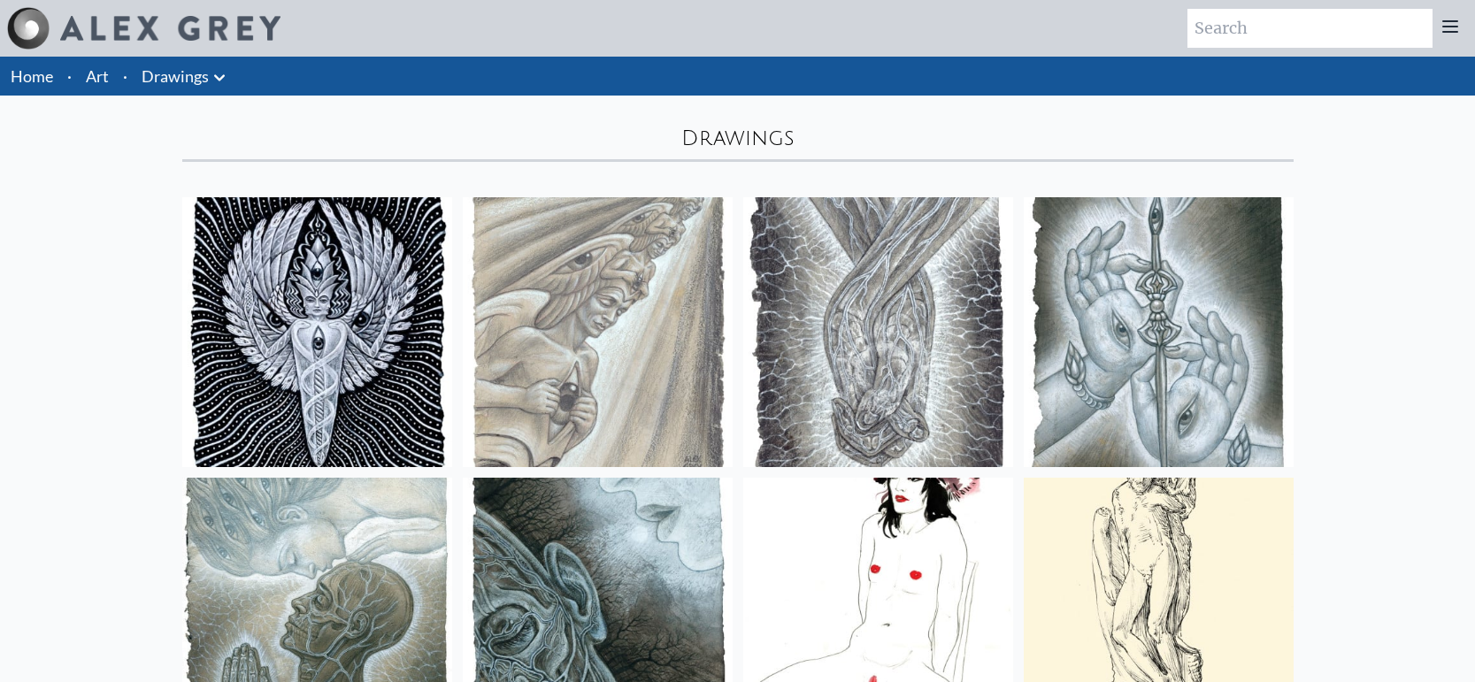
click at [200, 80] on link "Drawings" at bounding box center [175, 76] width 67 height 25
click at [214, 77] on icon at bounding box center [219, 77] width 11 height 6
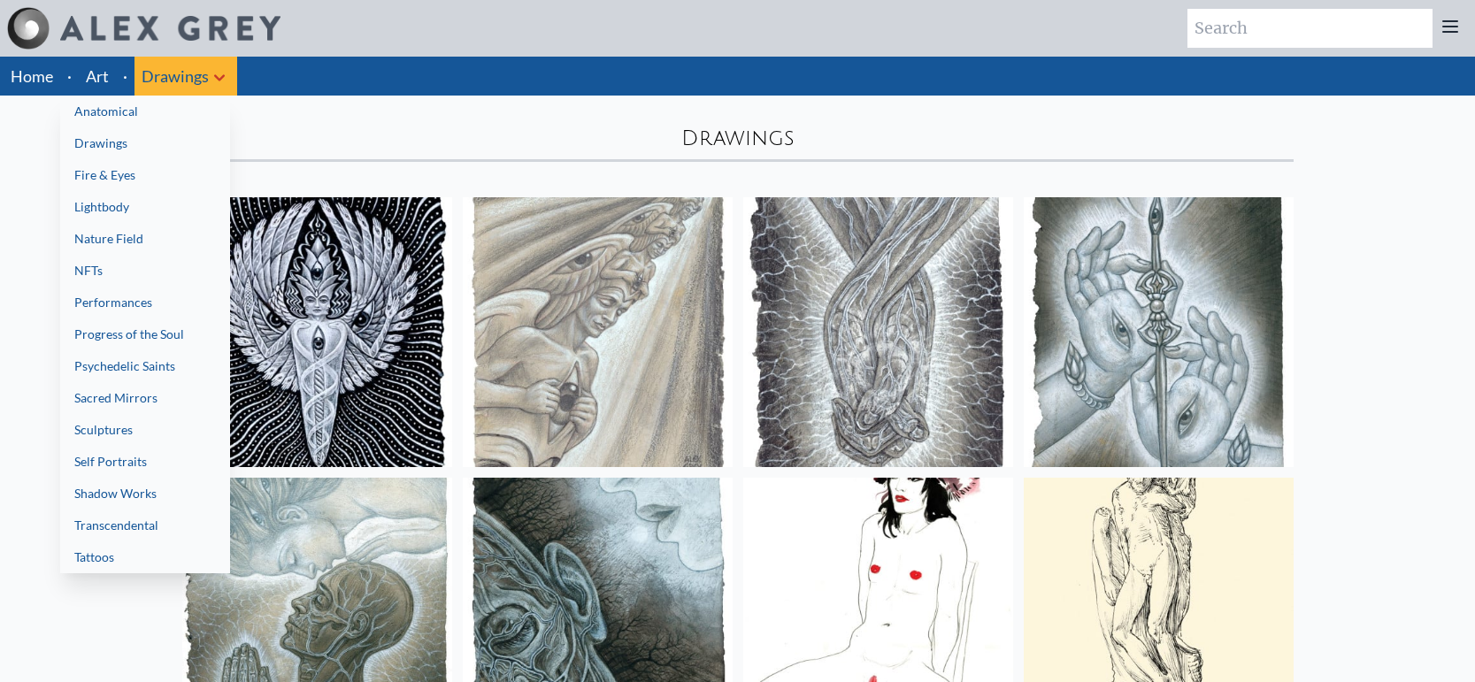
click at [152, 168] on link "Fire & Eyes" at bounding box center [145, 175] width 170 height 32
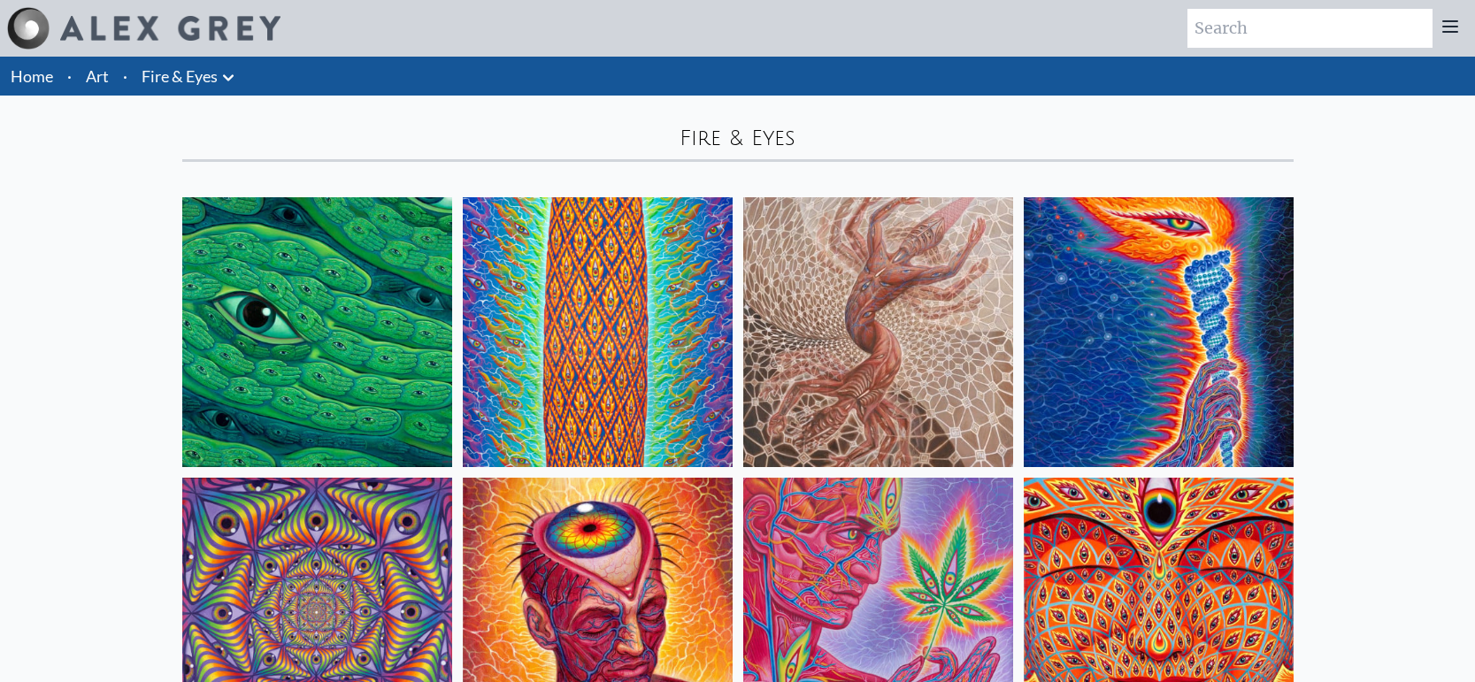
click at [188, 78] on link "Fire & Eyes" at bounding box center [180, 76] width 76 height 25
click at [233, 81] on icon at bounding box center [228, 77] width 21 height 21
click at [234, 65] on button at bounding box center [228, 76] width 21 height 25
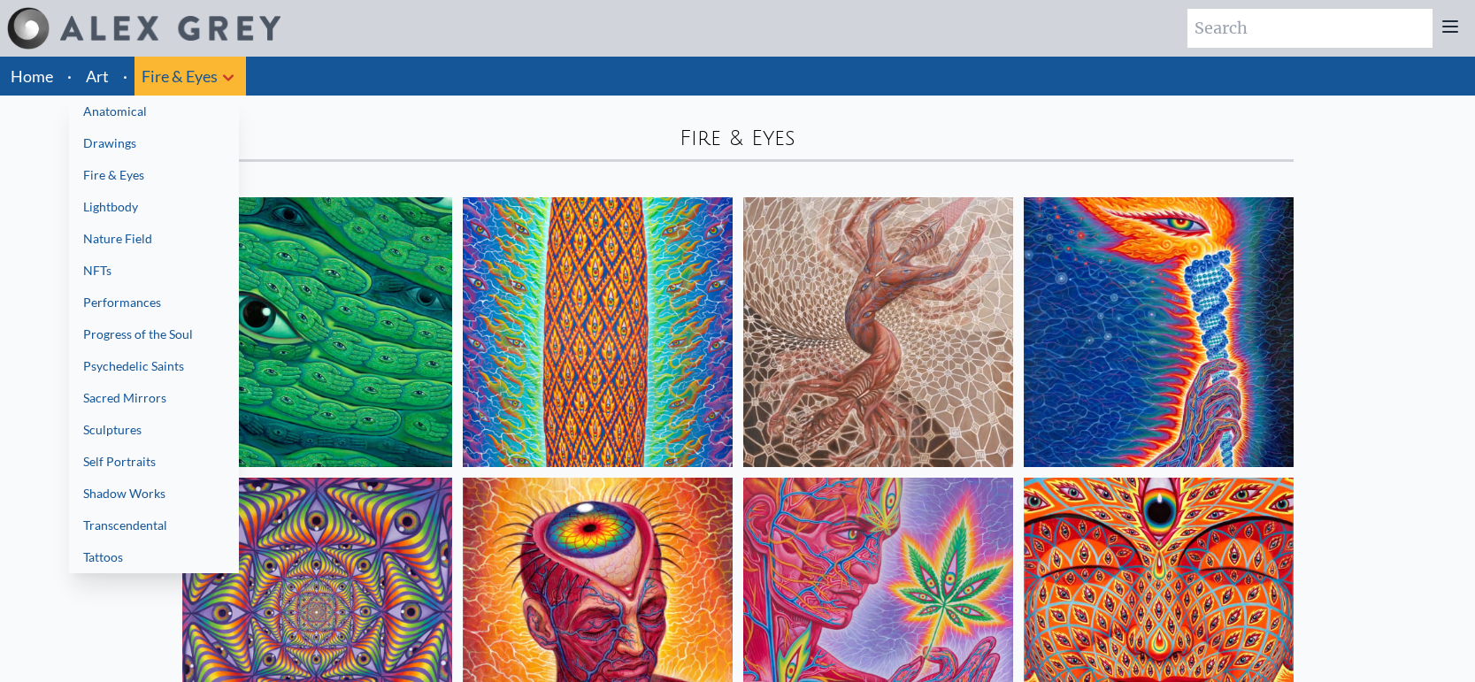
click at [155, 259] on link "NFTs" at bounding box center [154, 271] width 170 height 32
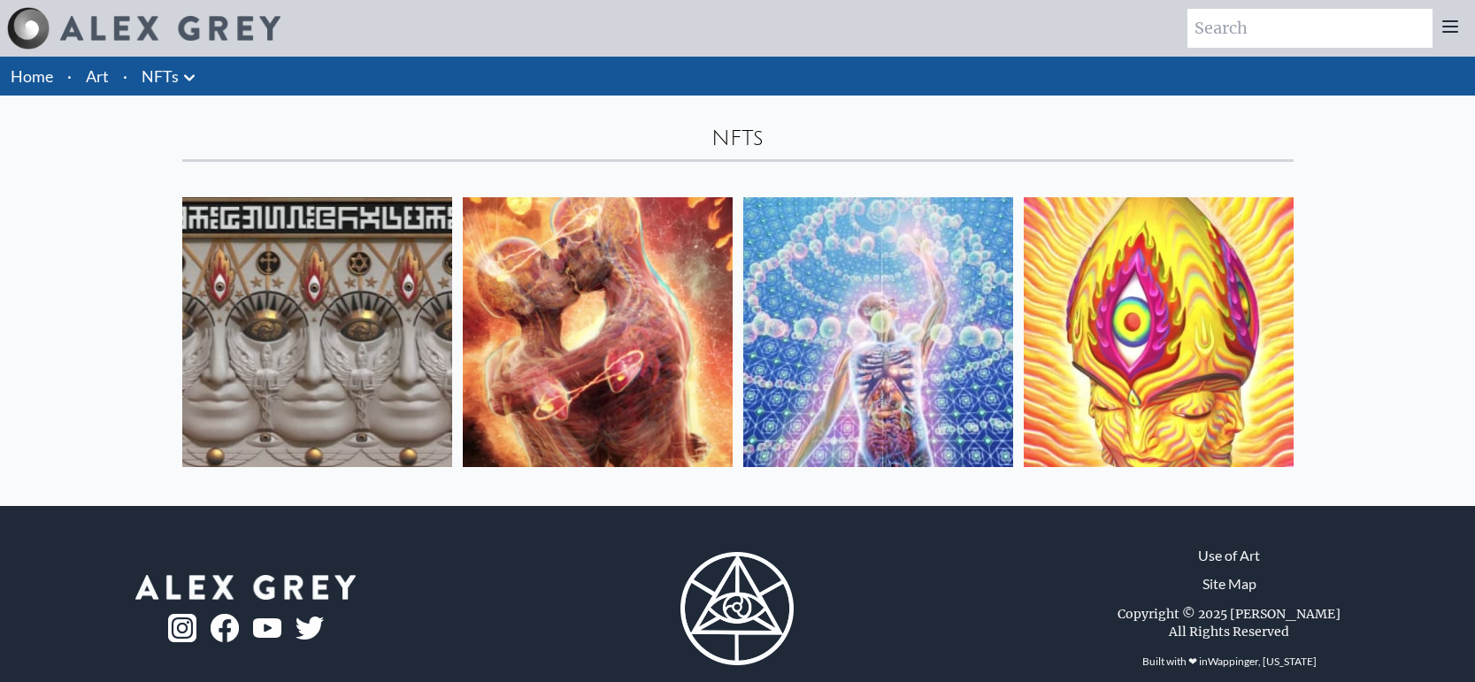
click at [179, 71] on icon at bounding box center [189, 77] width 21 height 21
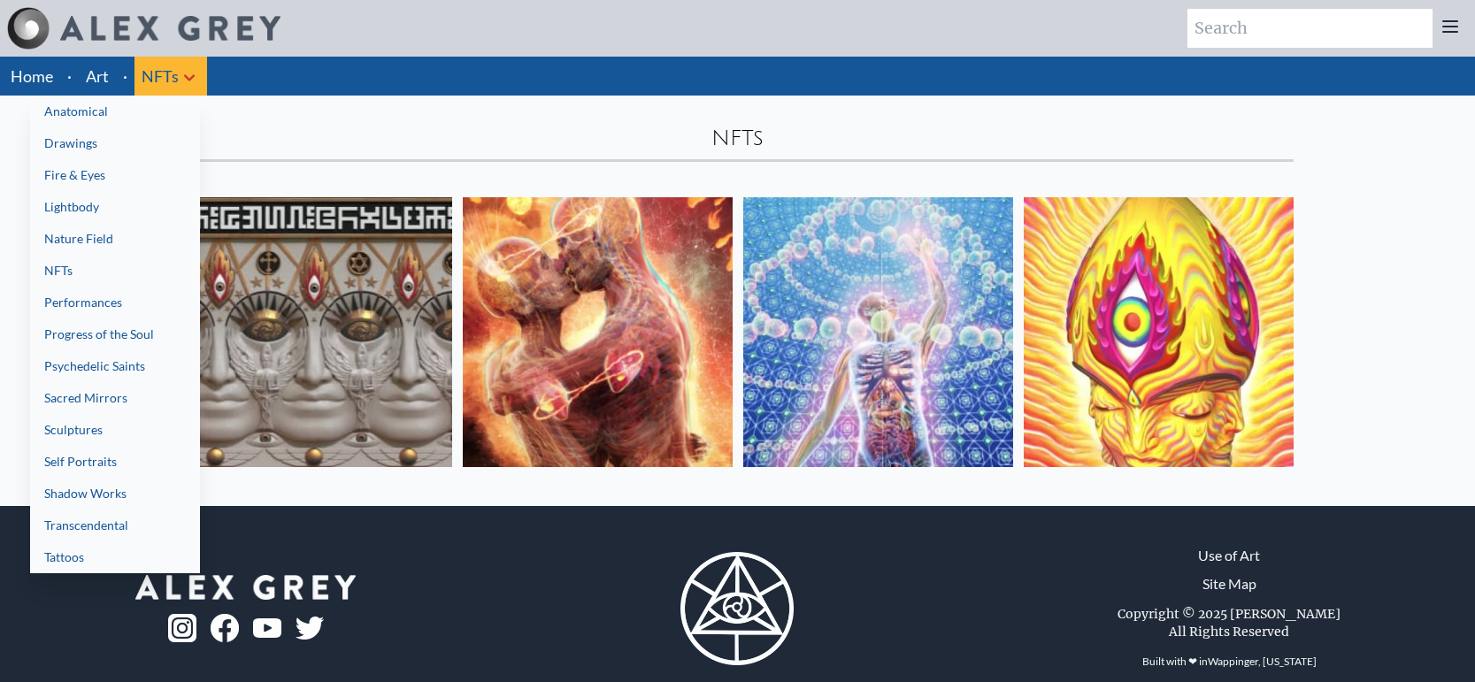
click at [114, 433] on link "Sculptures" at bounding box center [115, 430] width 170 height 32
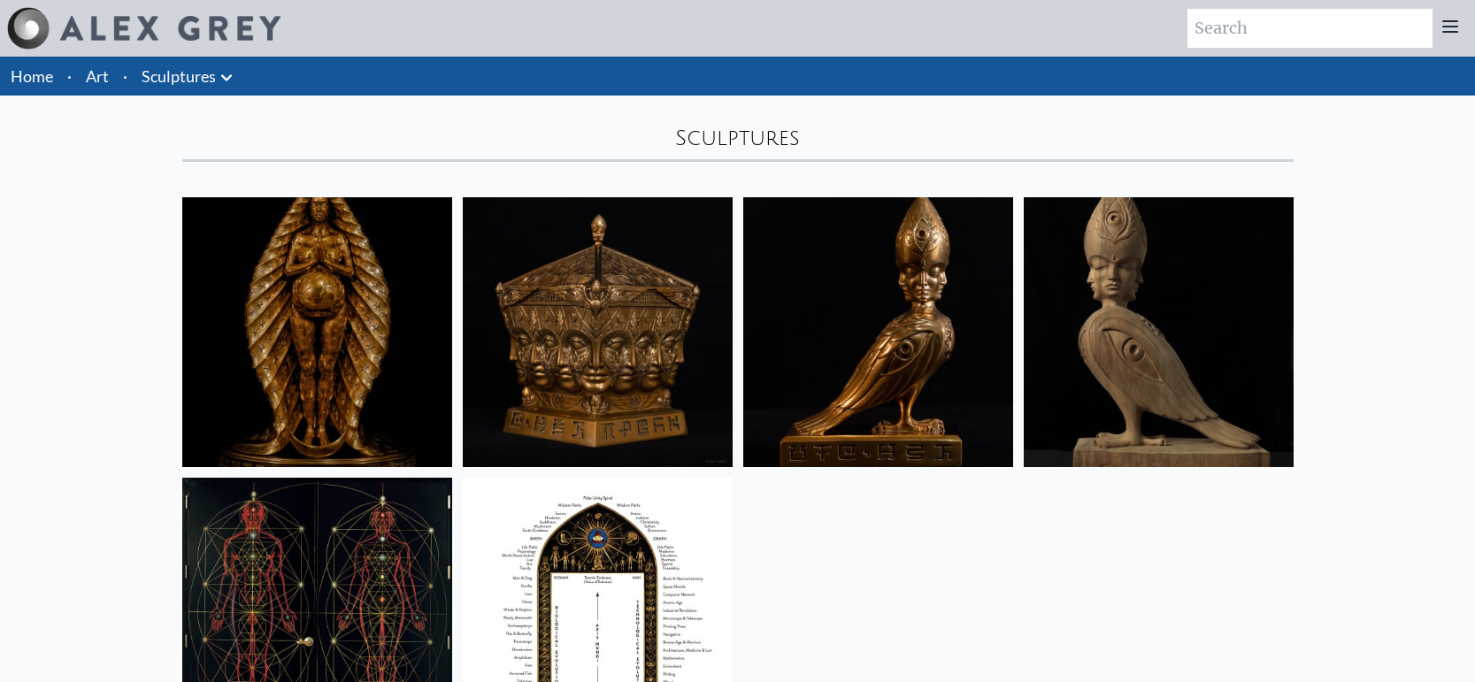
click at [191, 83] on link "Sculptures" at bounding box center [179, 76] width 74 height 25
click at [203, 81] on link "Sculptures" at bounding box center [179, 76] width 74 height 25
click at [227, 76] on icon at bounding box center [226, 77] width 21 height 21
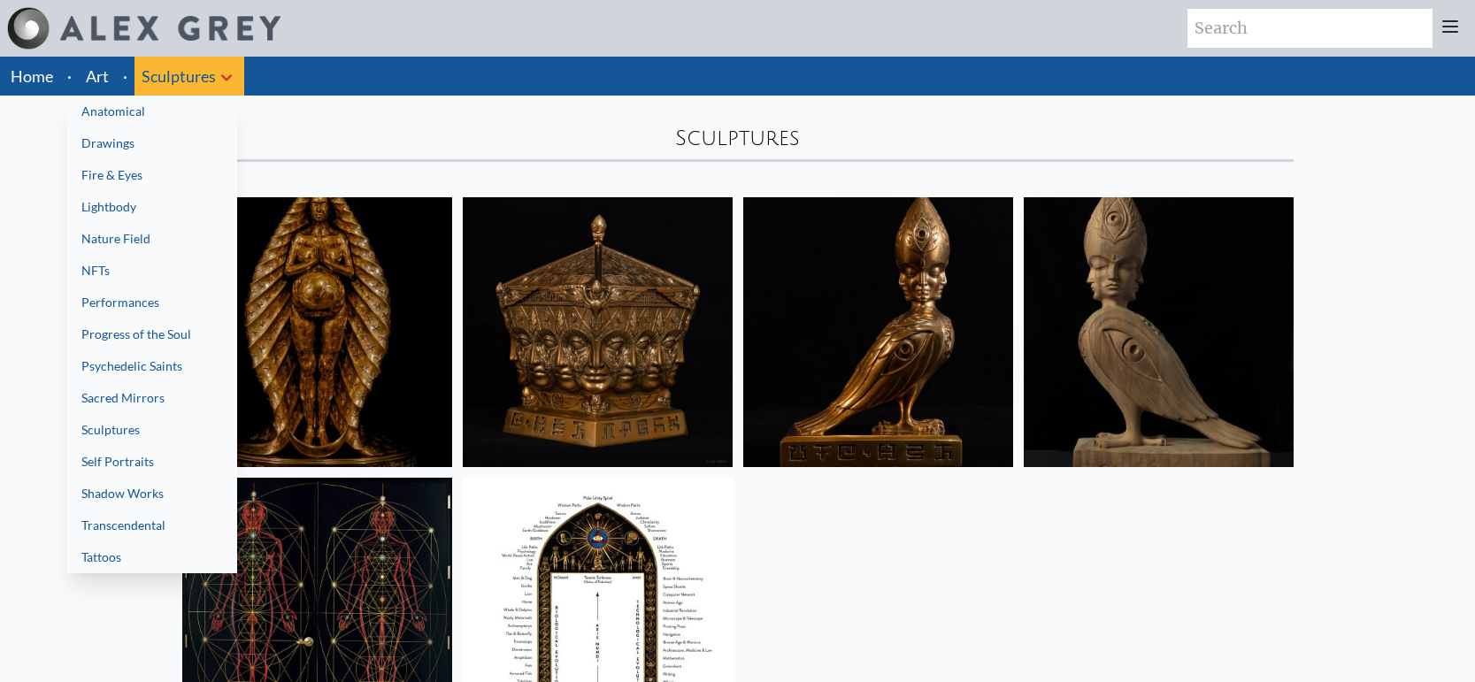
click at [173, 523] on link "Transcendental" at bounding box center [152, 526] width 170 height 32
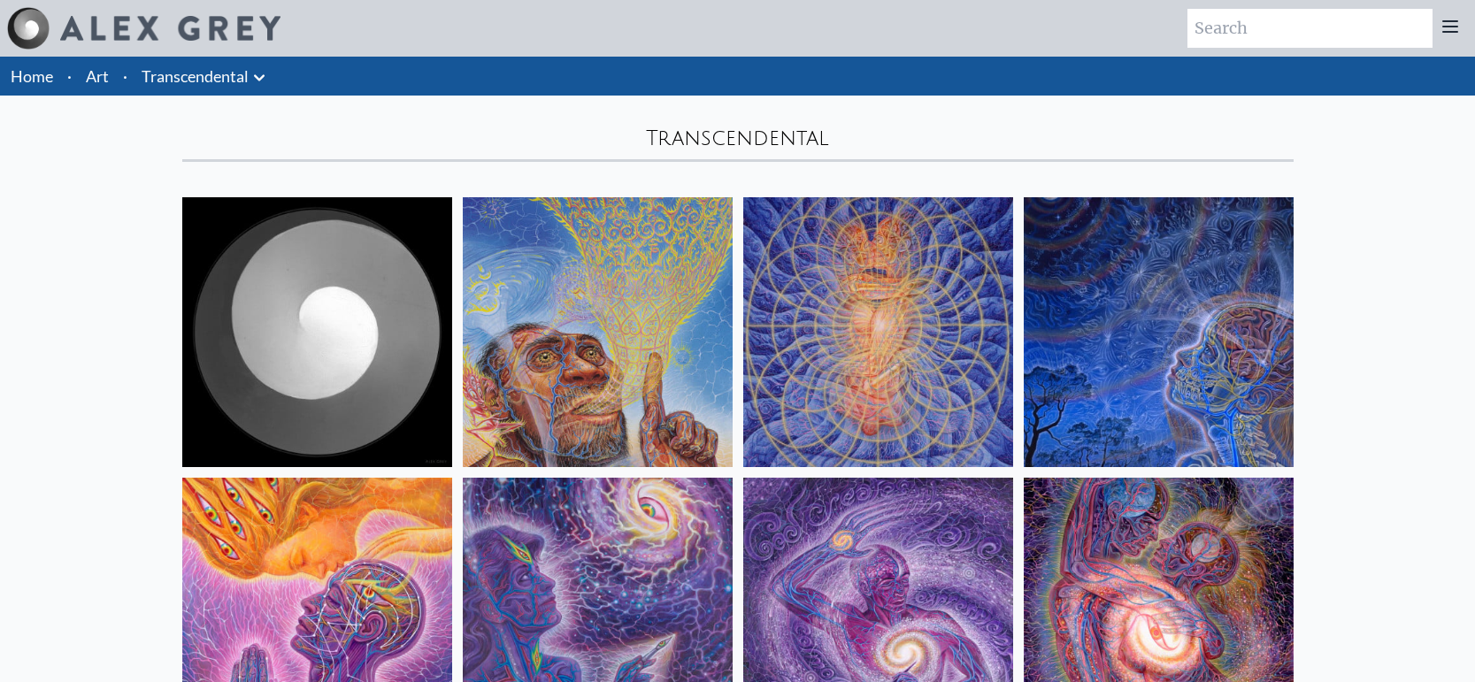
click at [226, 74] on link "Transcendental" at bounding box center [195, 76] width 107 height 25
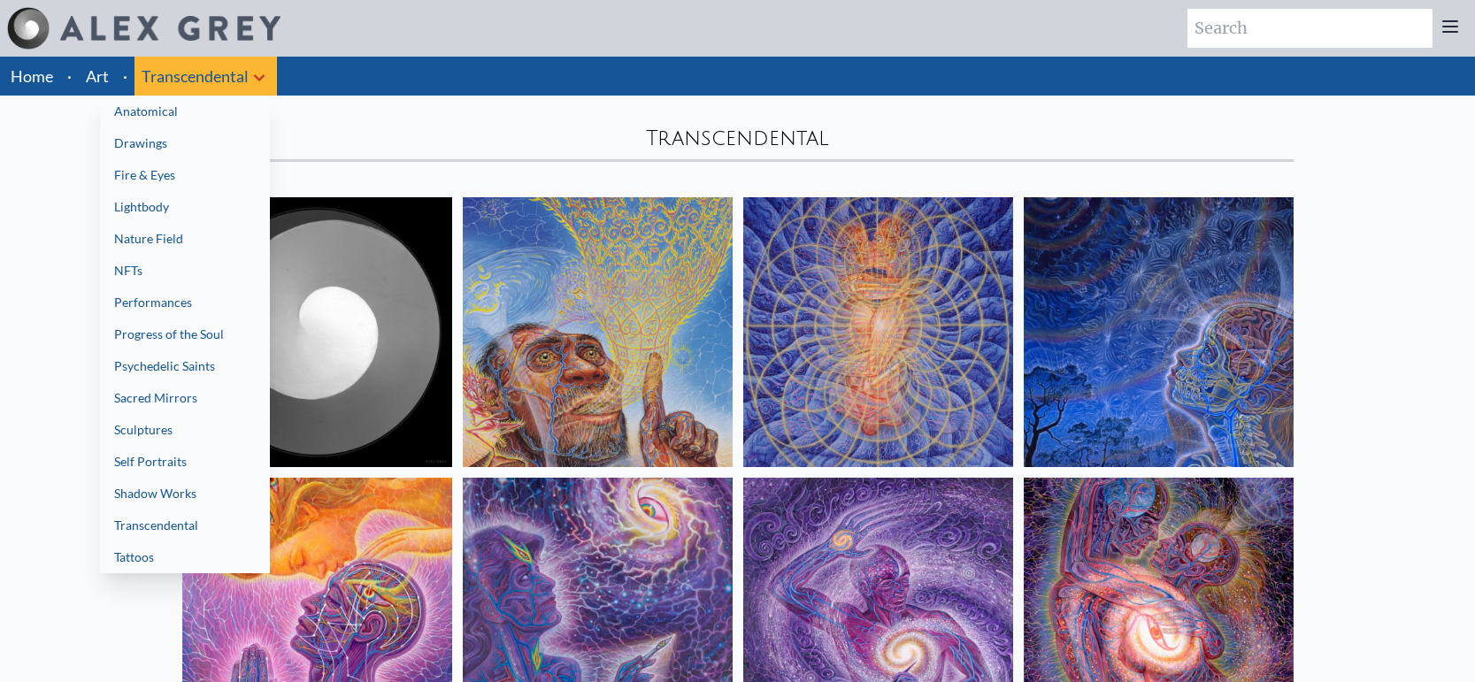
click at [195, 489] on link "Shadow Works" at bounding box center [185, 494] width 170 height 32
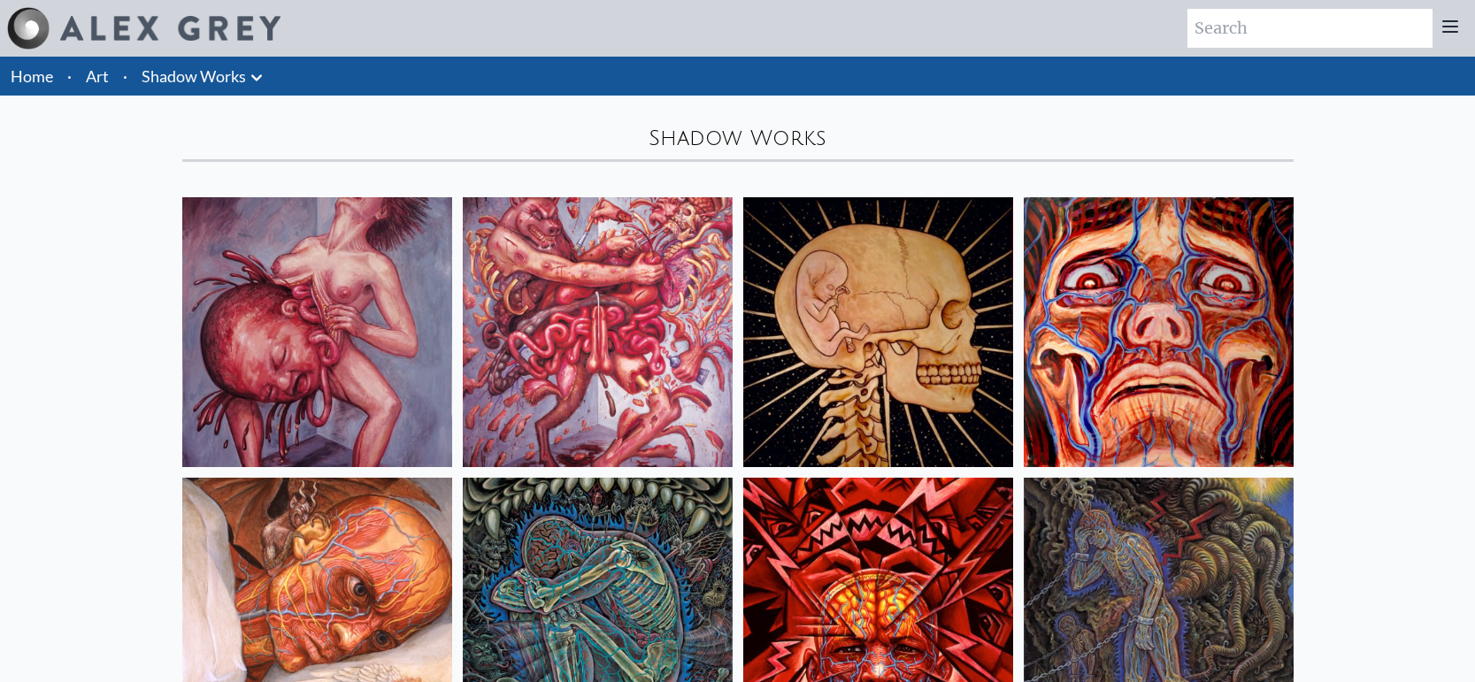
click at [247, 80] on icon at bounding box center [256, 77] width 21 height 21
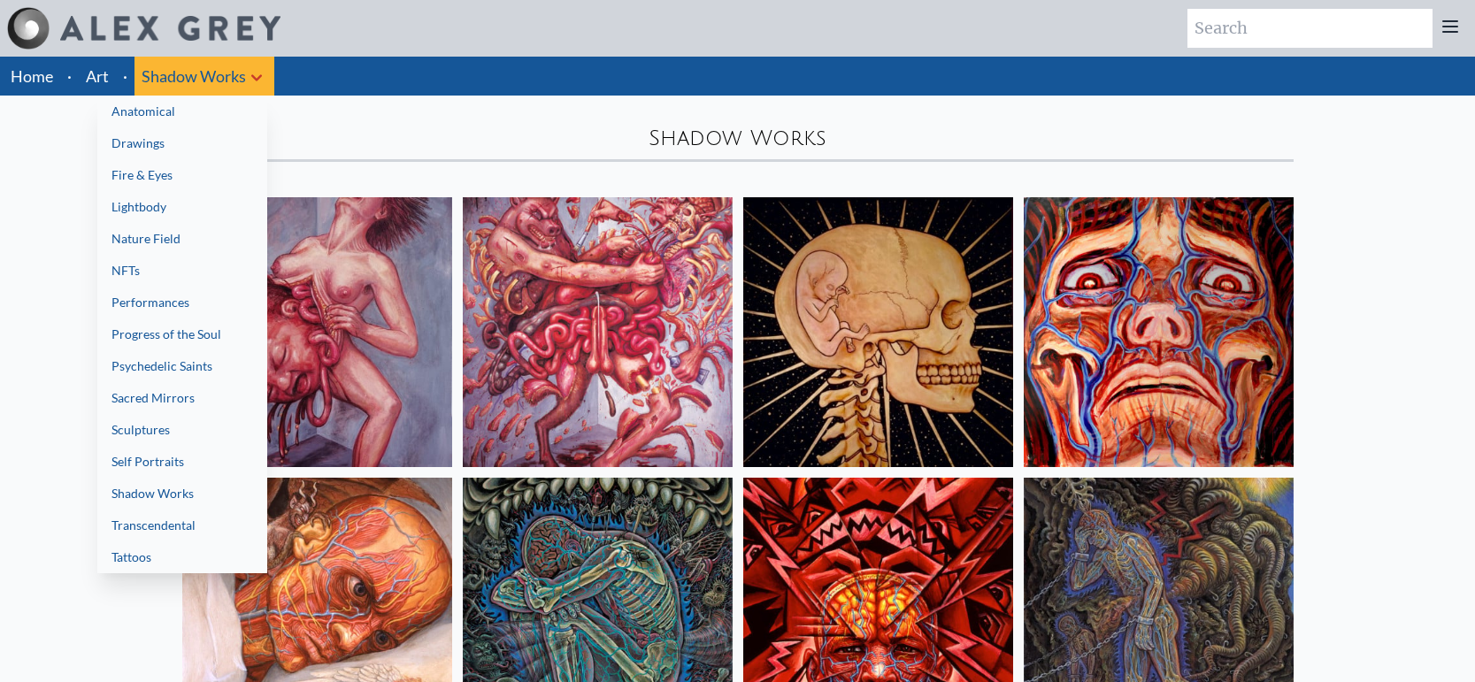
click at [206, 394] on link "Sacred Mirrors" at bounding box center [182, 398] width 170 height 32
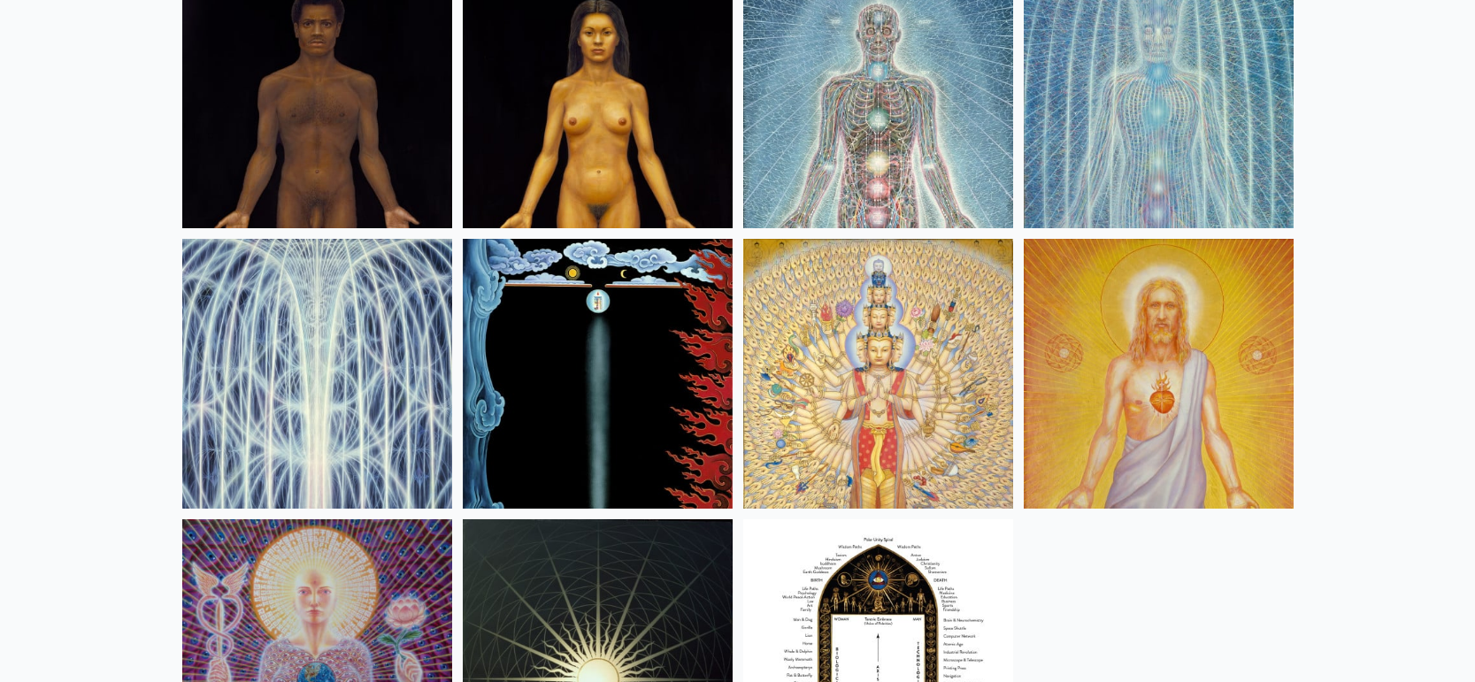
scroll to position [1234, 0]
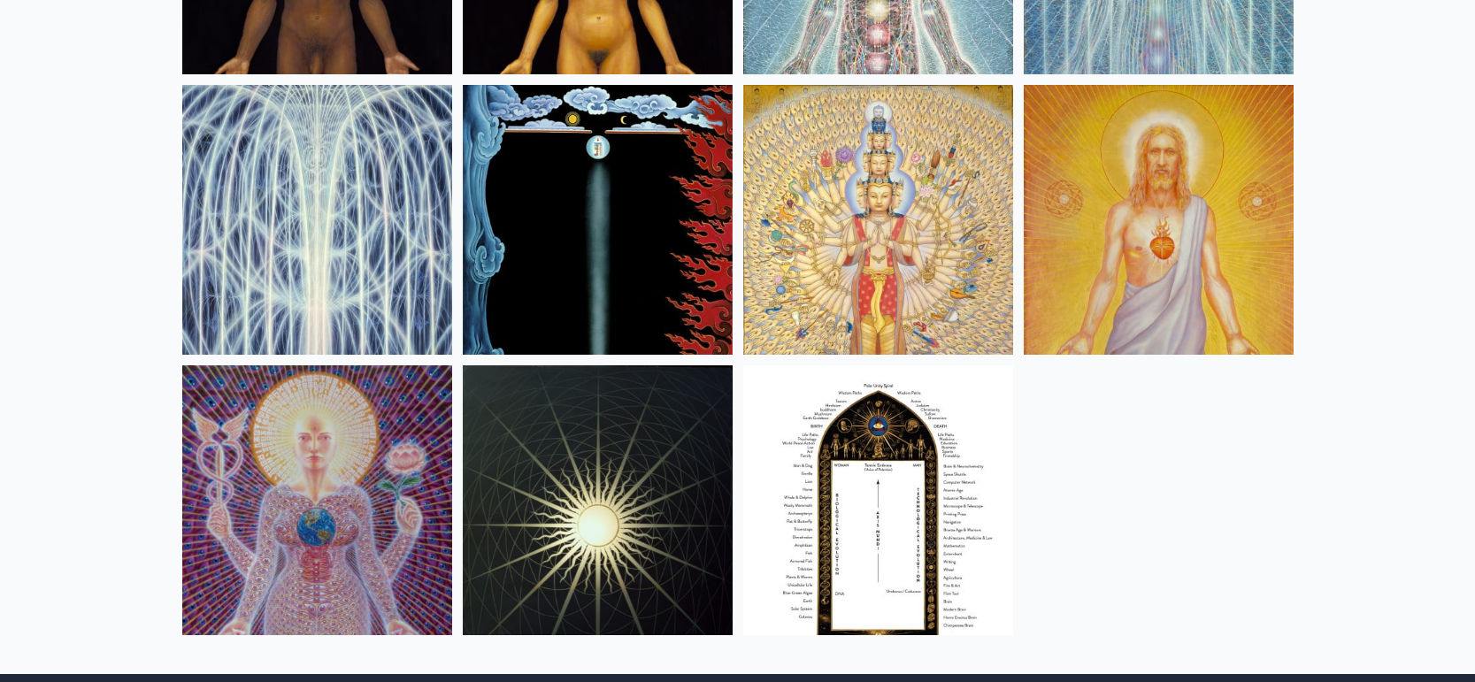
click at [518, 240] on img at bounding box center [598, 220] width 270 height 270
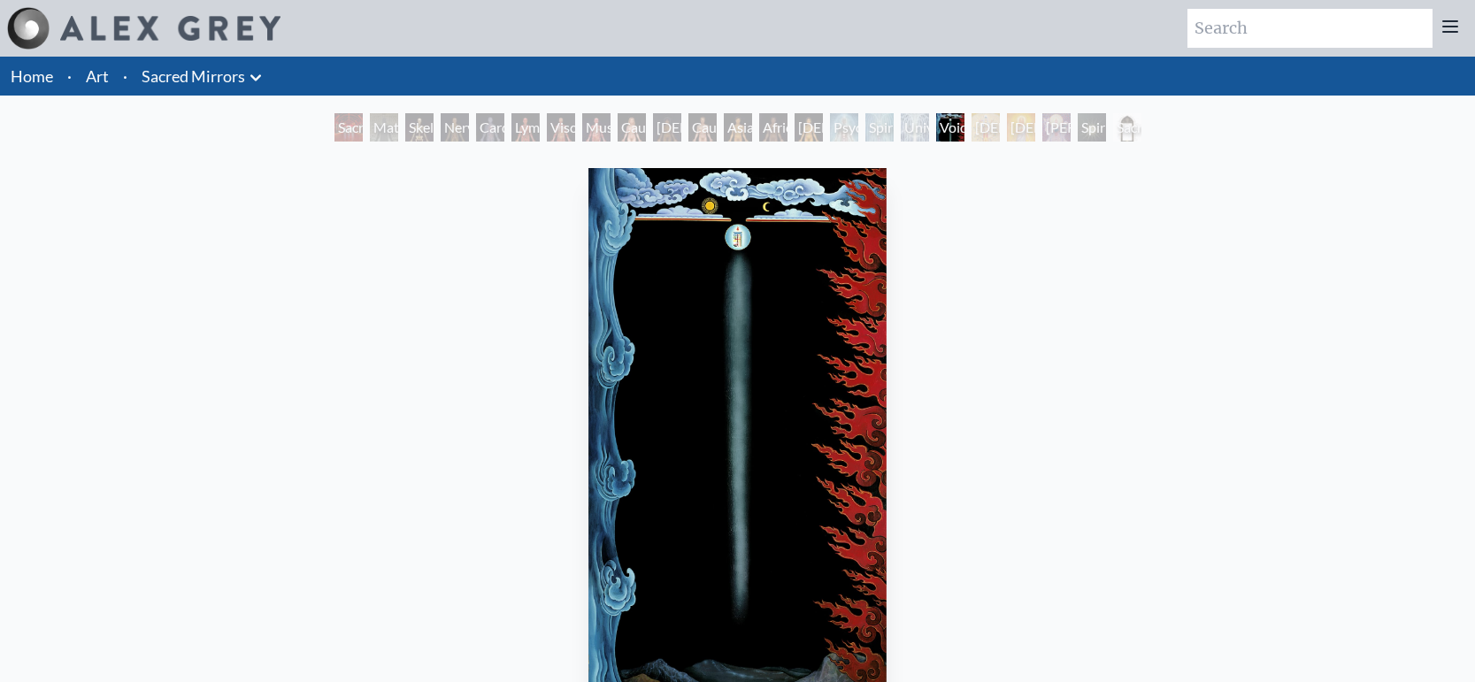
click at [238, 82] on link "Sacred Mirrors" at bounding box center [194, 76] width 104 height 25
click at [249, 81] on icon at bounding box center [255, 77] width 21 height 21
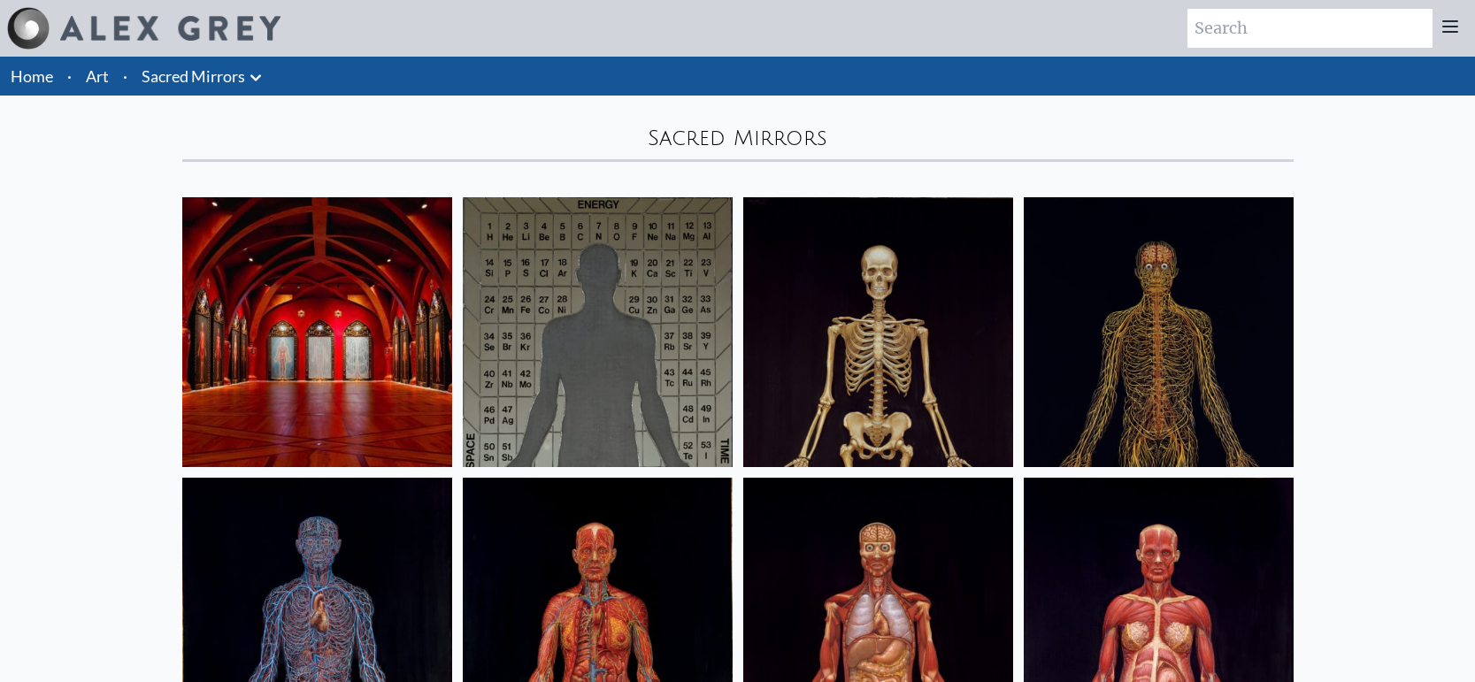
click at [257, 78] on icon at bounding box center [255, 77] width 11 height 6
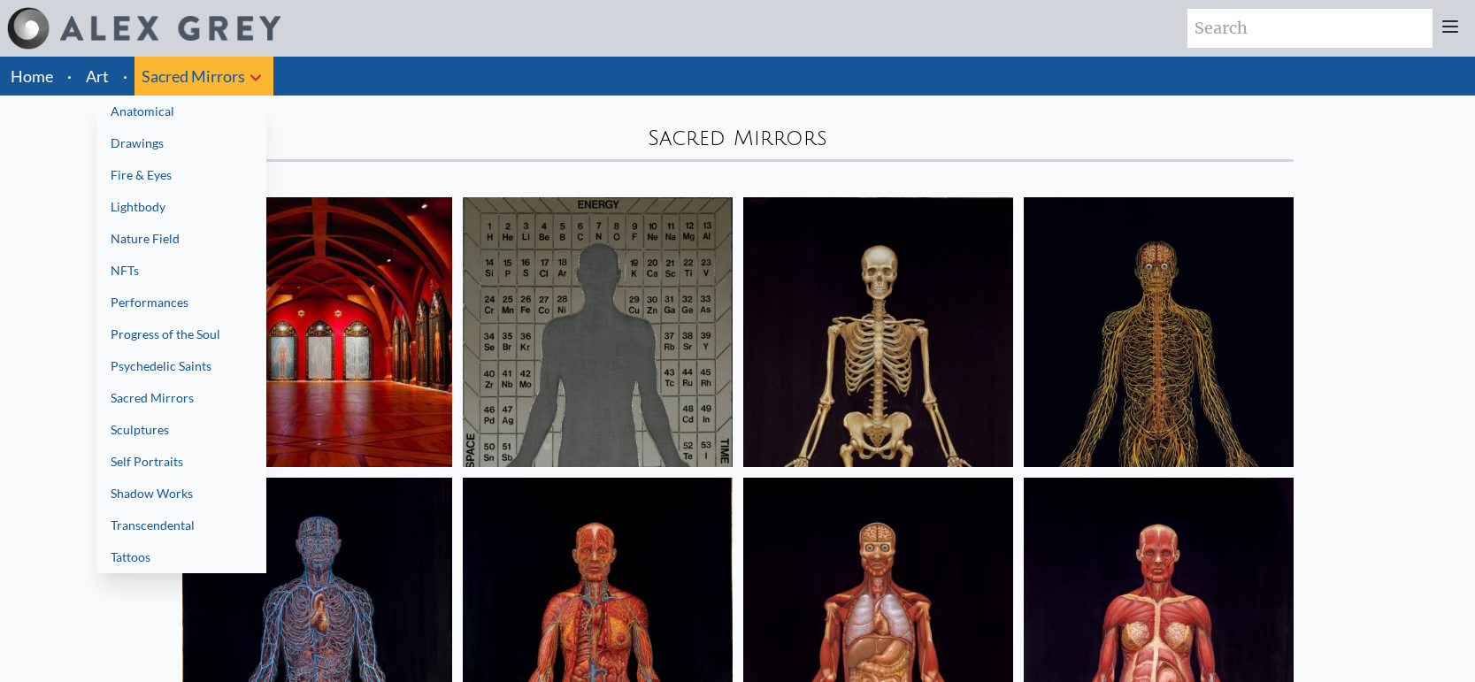
click at [226, 331] on link "Progress of the Soul" at bounding box center [181, 334] width 170 height 32
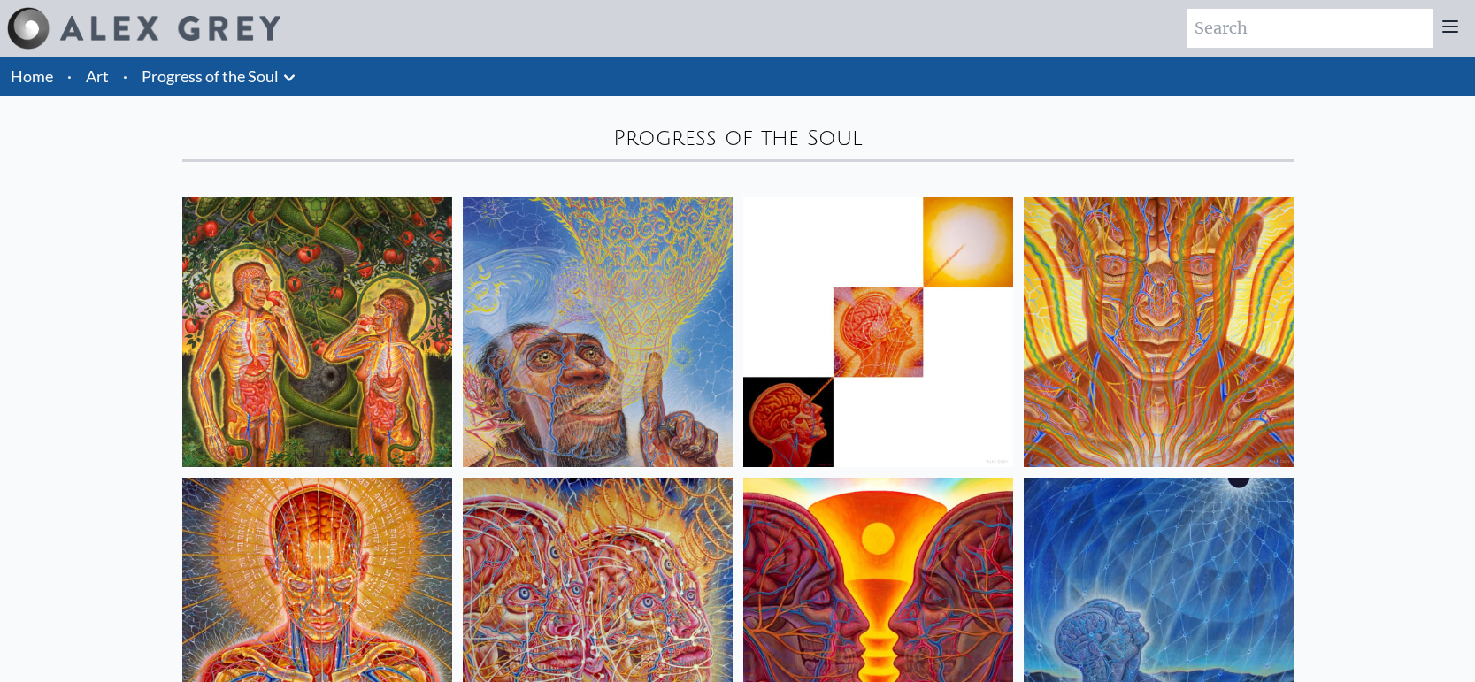
click at [287, 85] on icon at bounding box center [289, 77] width 21 height 21
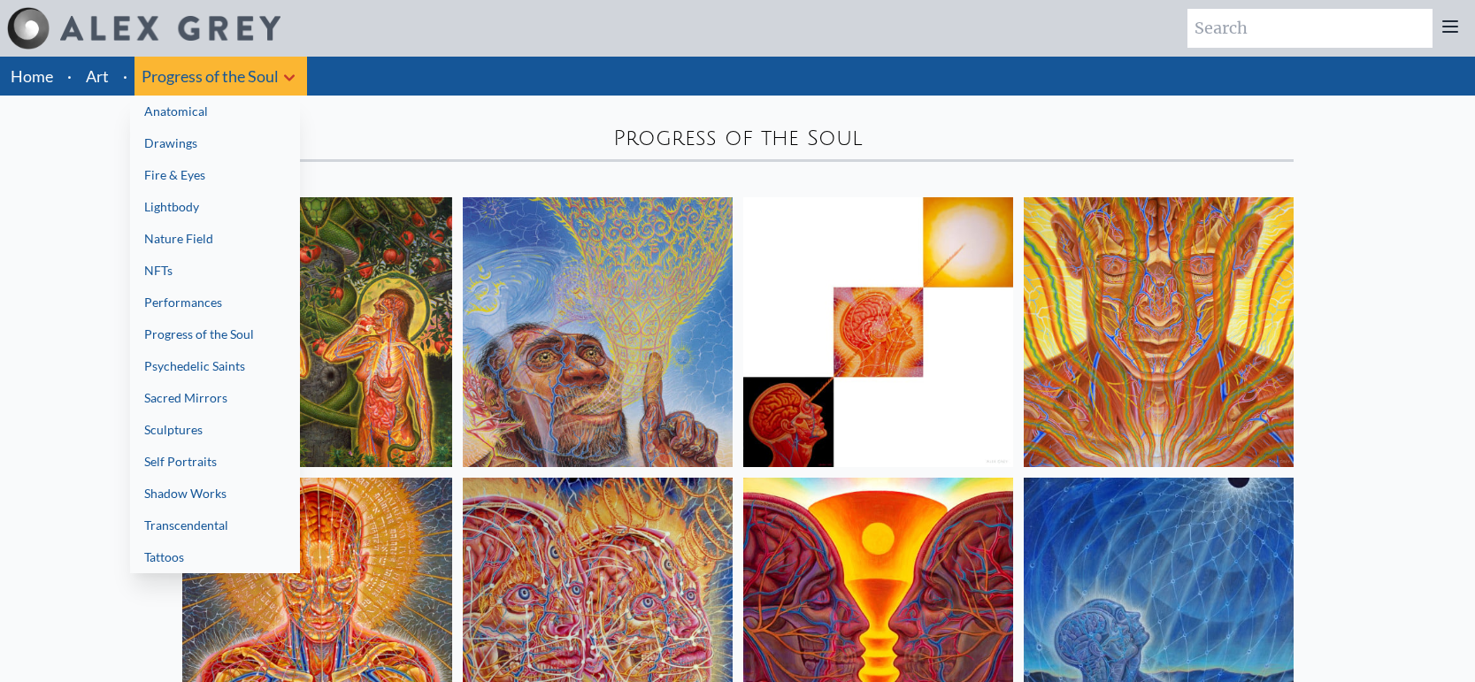
click at [260, 308] on link "Performances" at bounding box center [215, 303] width 170 height 32
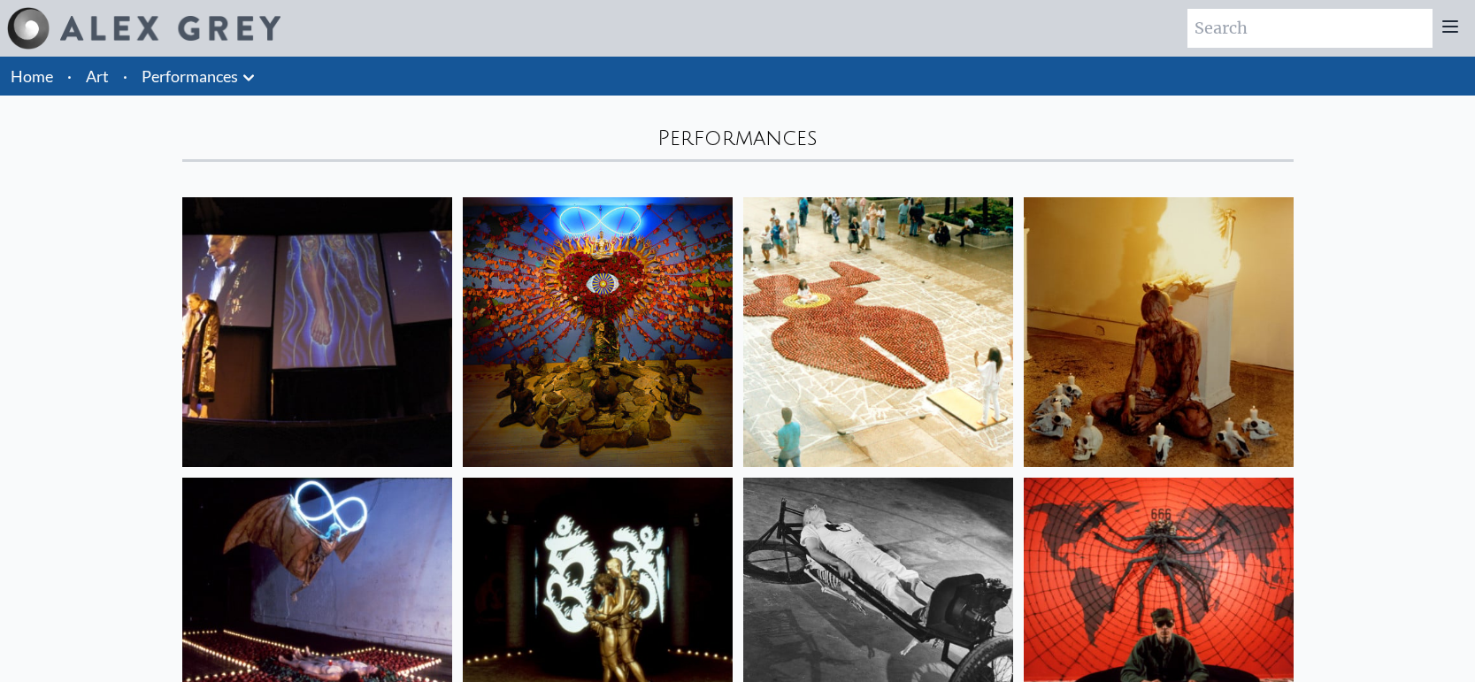
click at [238, 69] on icon at bounding box center [248, 77] width 21 height 21
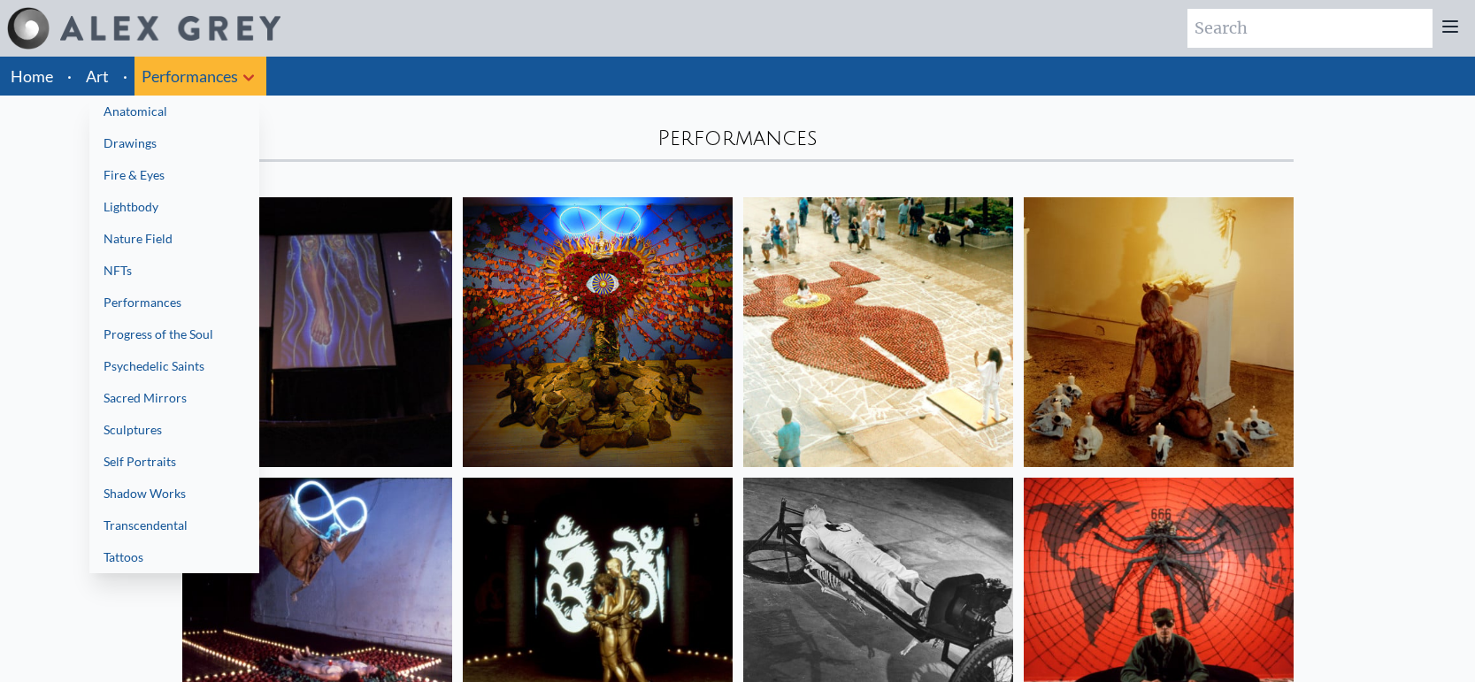
click at [175, 249] on link "Nature Field" at bounding box center [174, 239] width 170 height 32
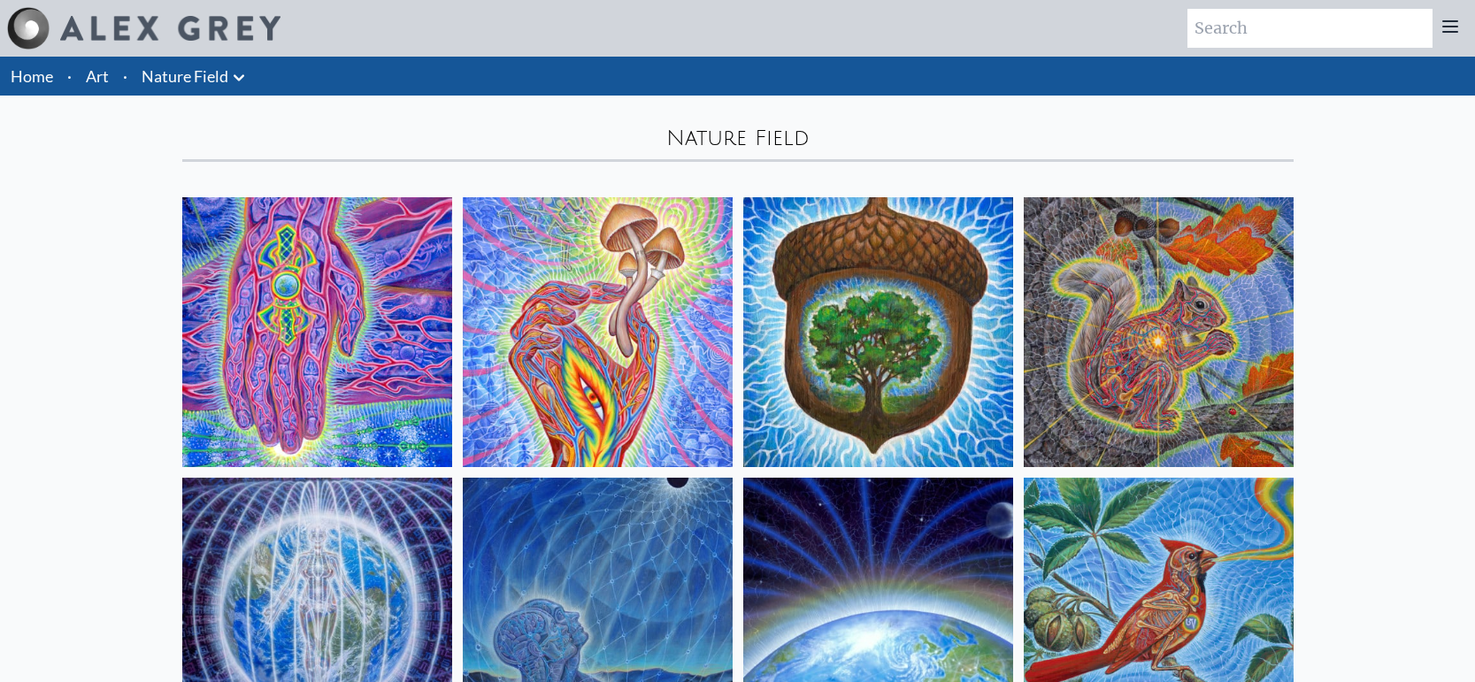
click at [28, 80] on link "Home" at bounding box center [32, 75] width 42 height 19
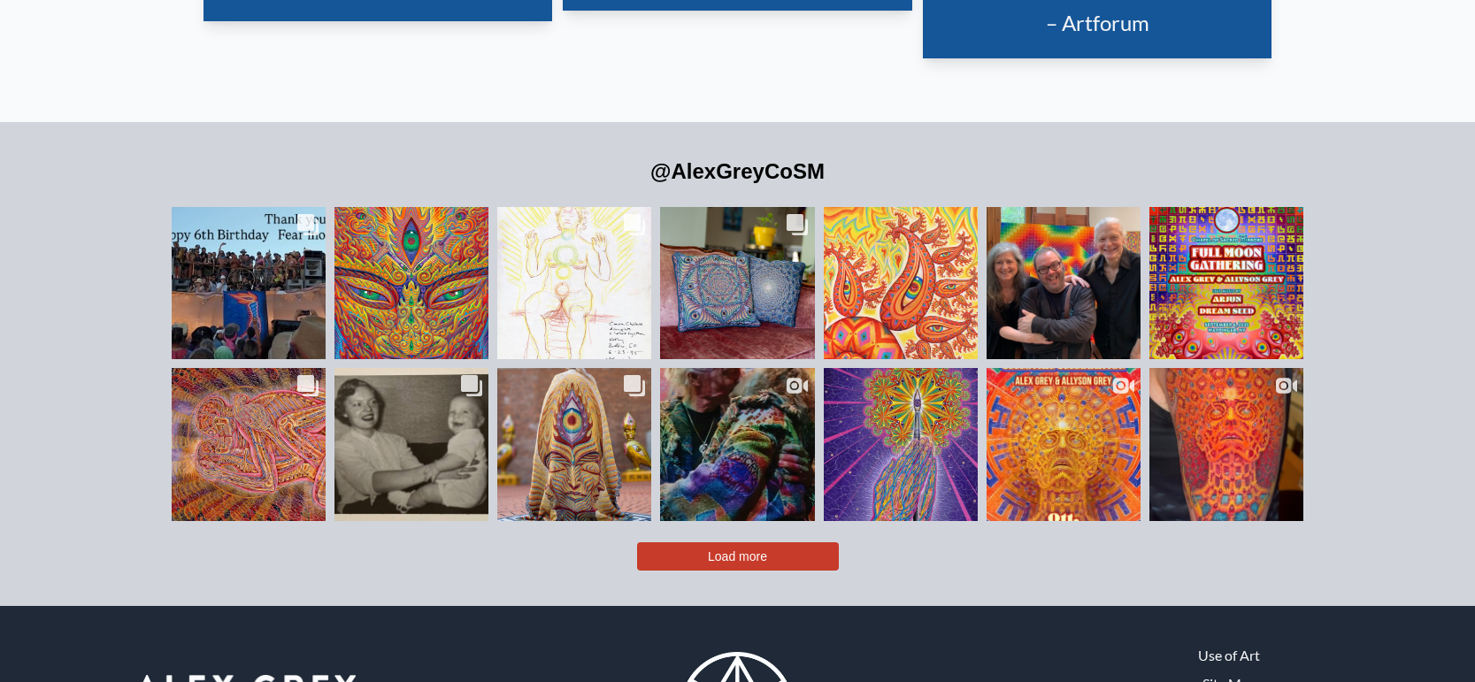
scroll to position [4174, 0]
